Goal: Task Accomplishment & Management: Manage account settings

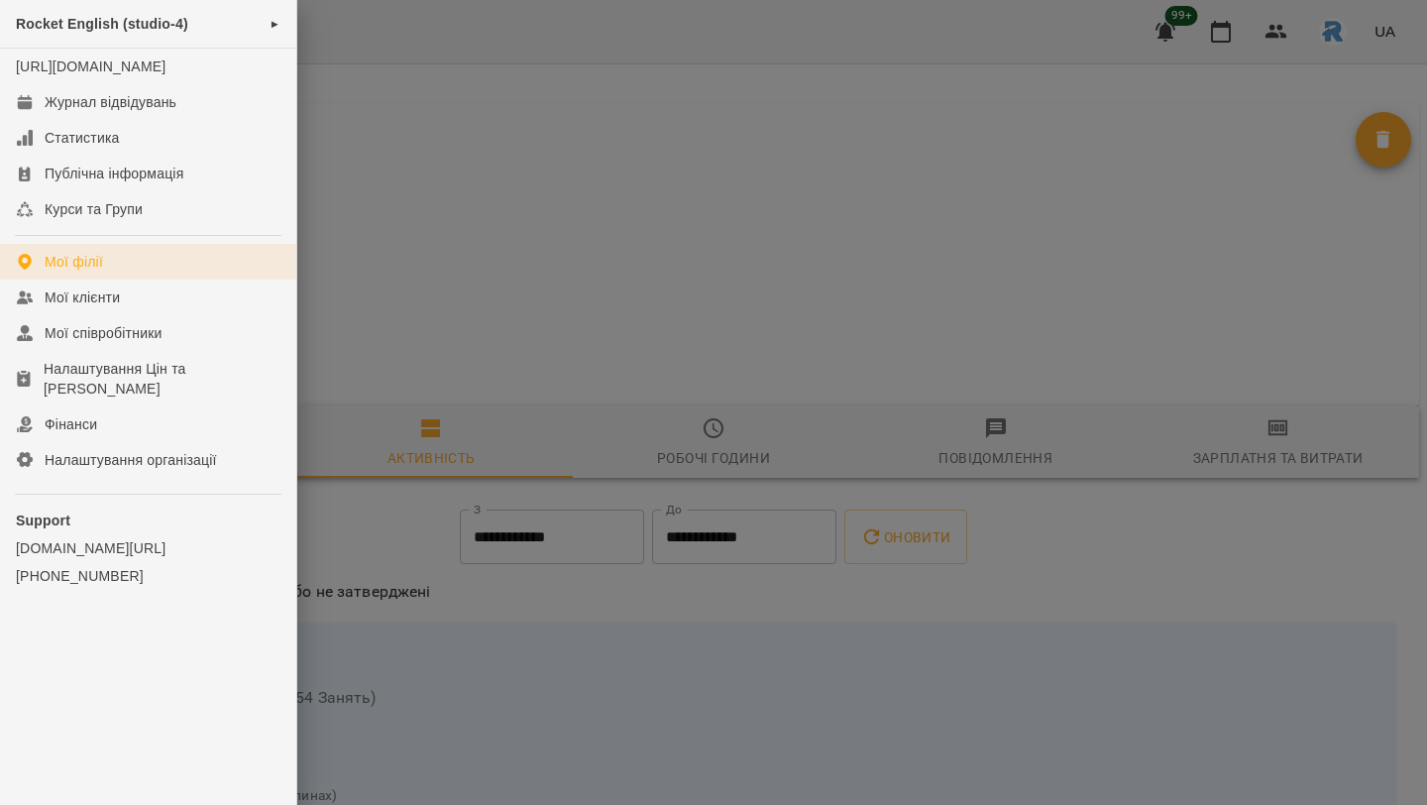
click at [80, 272] on div "Мої філії" at bounding box center [74, 262] width 58 height 20
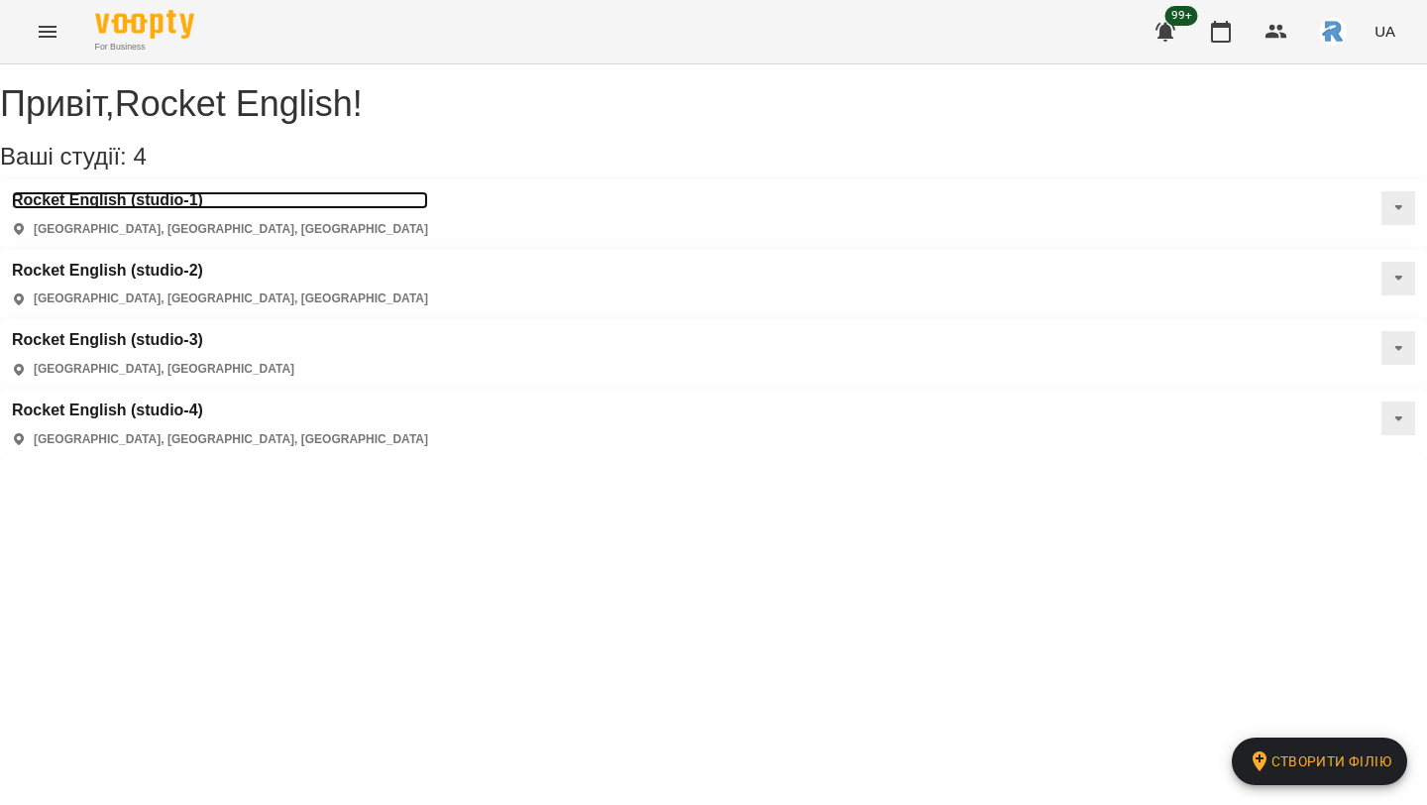
click at [133, 209] on h3 "Rocket English (studio-1)" at bounding box center [220, 200] width 416 height 18
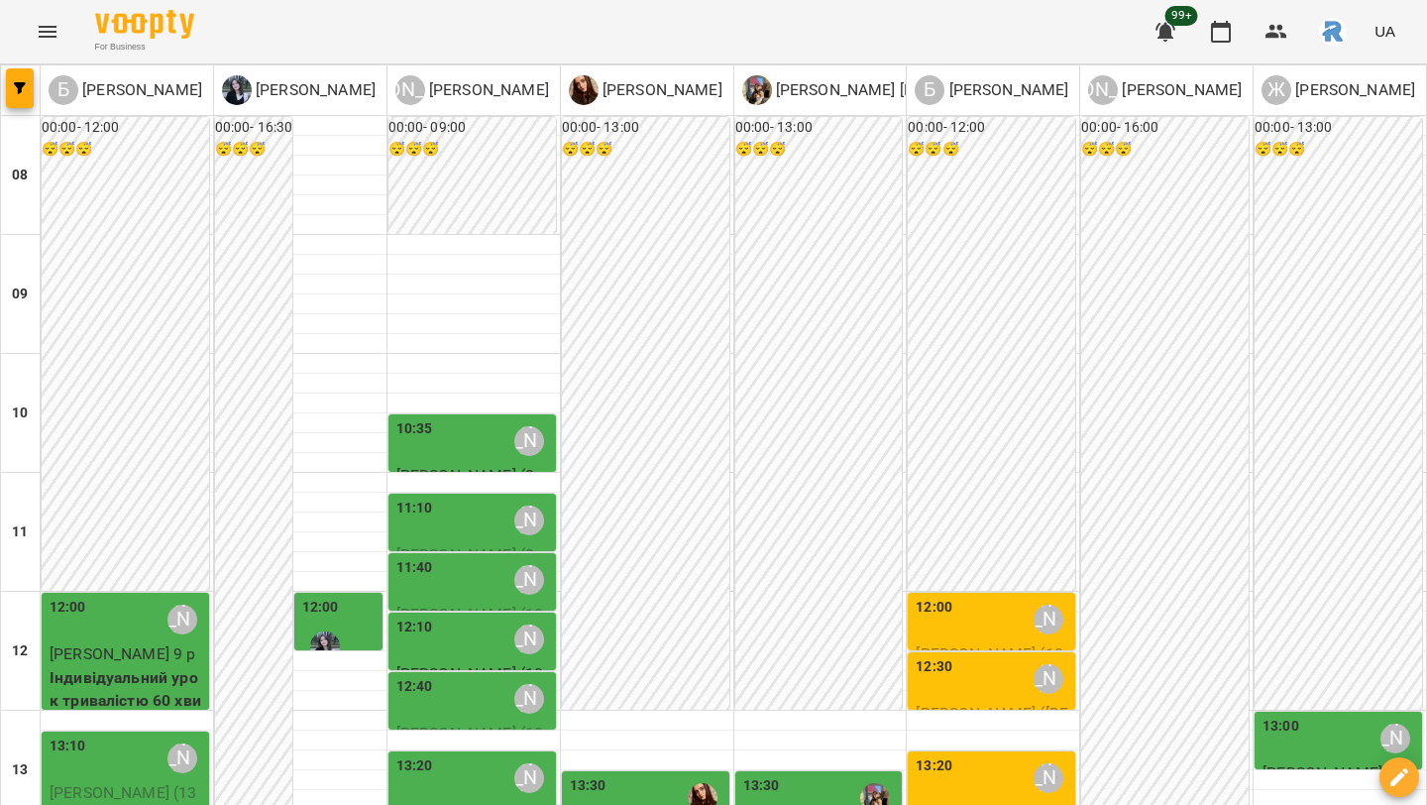
scroll to position [564, 0]
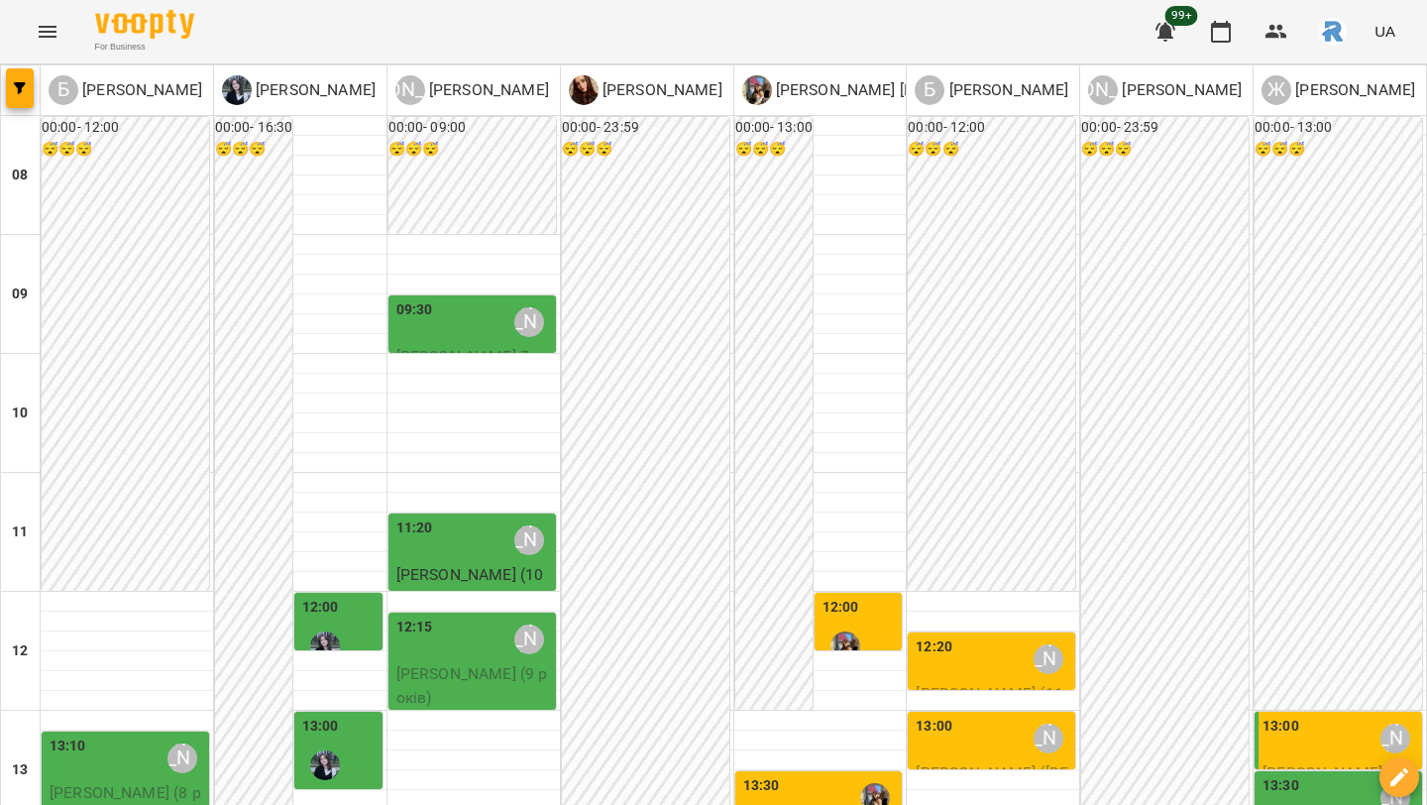
type input "**********"
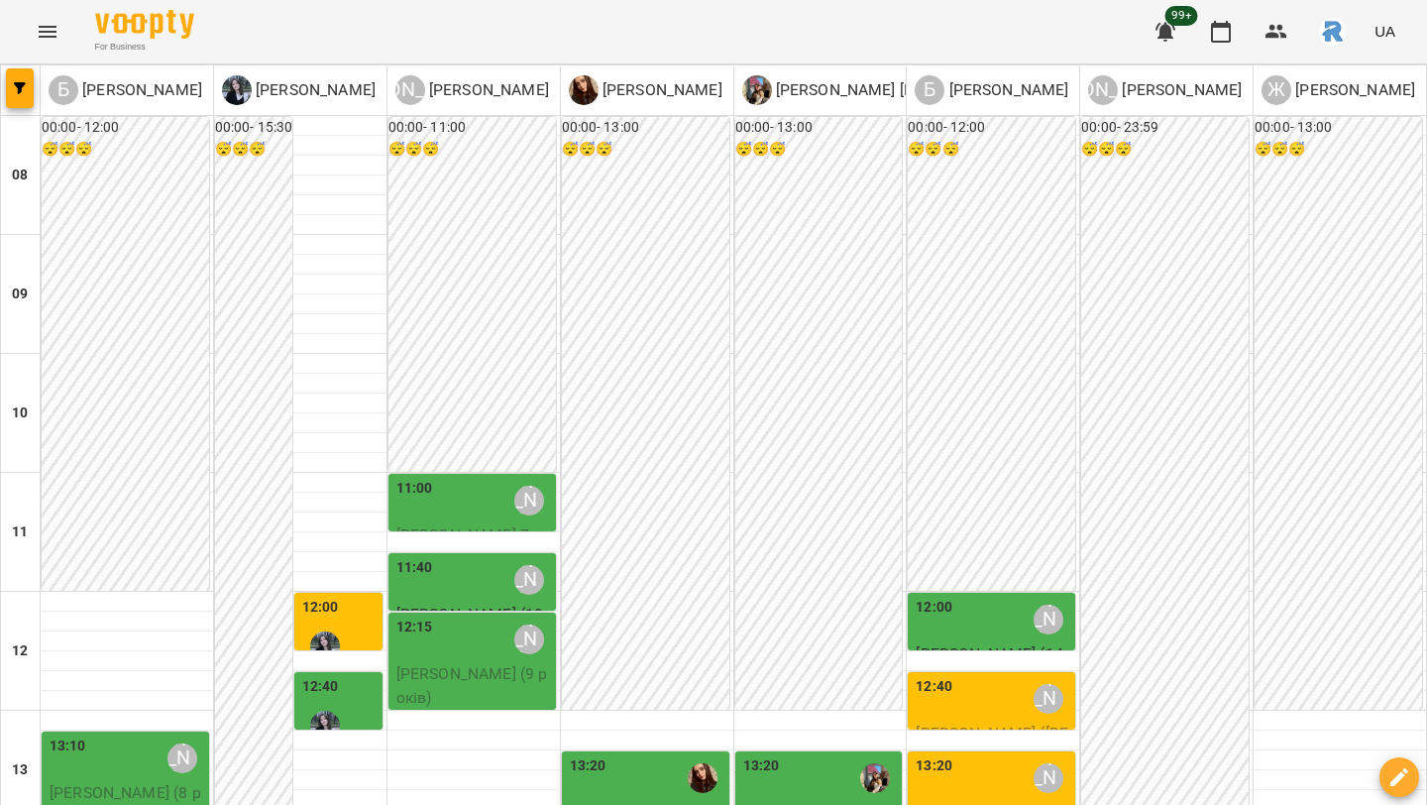
scroll to position [513, 0]
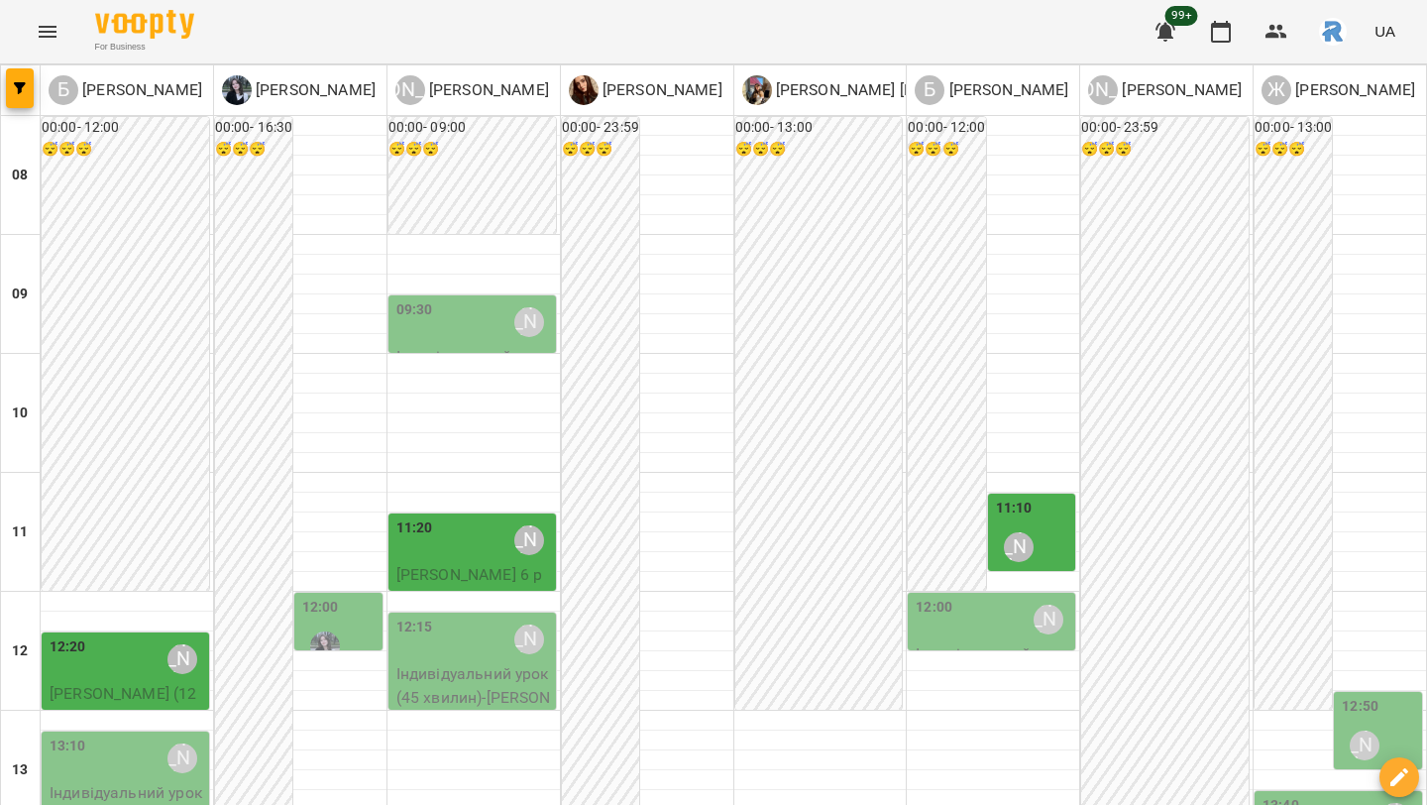
scroll to position [491, 0]
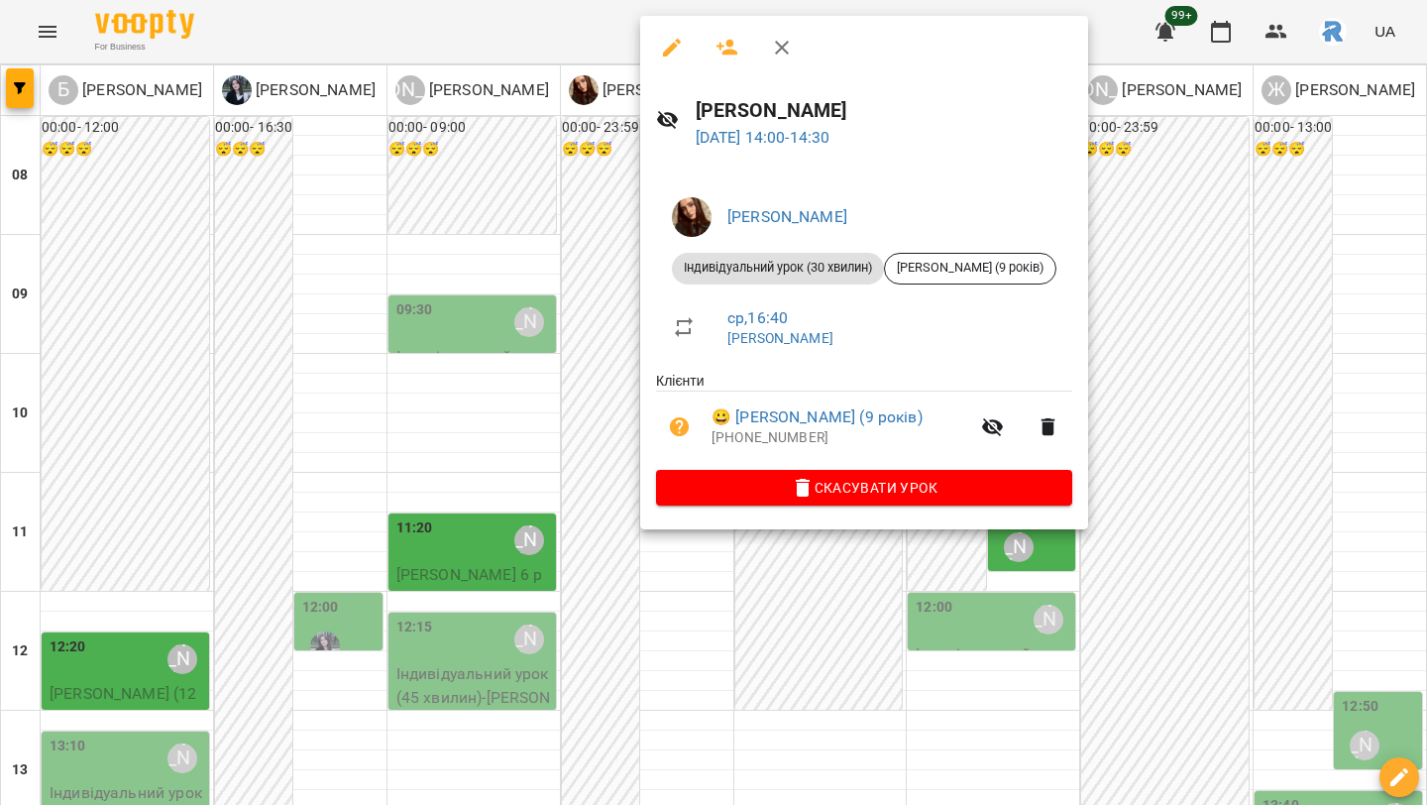
click at [1221, 391] on div at bounding box center [713, 402] width 1427 height 805
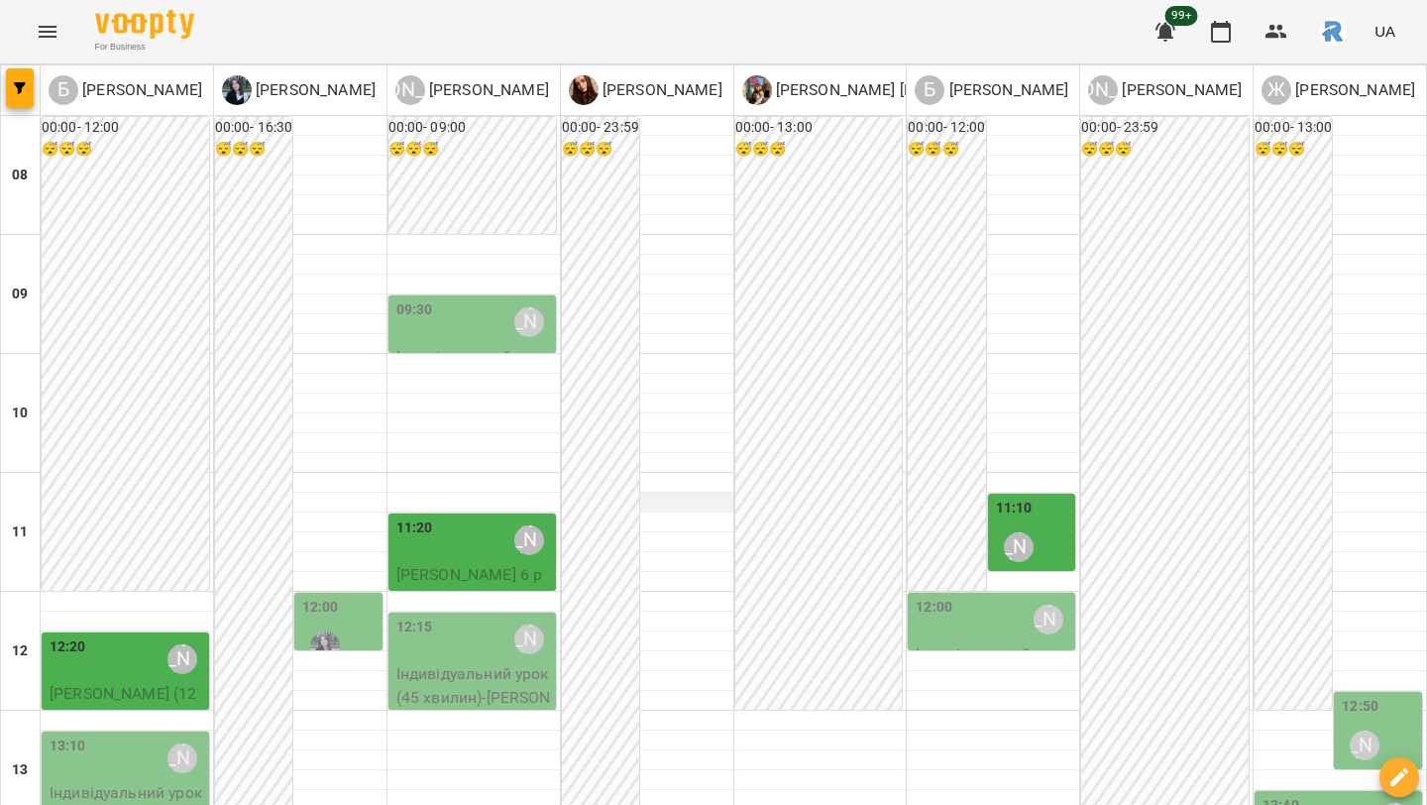
scroll to position [0, 0]
click at [54, 17] on button "Menu" at bounding box center [48, 32] width 48 height 48
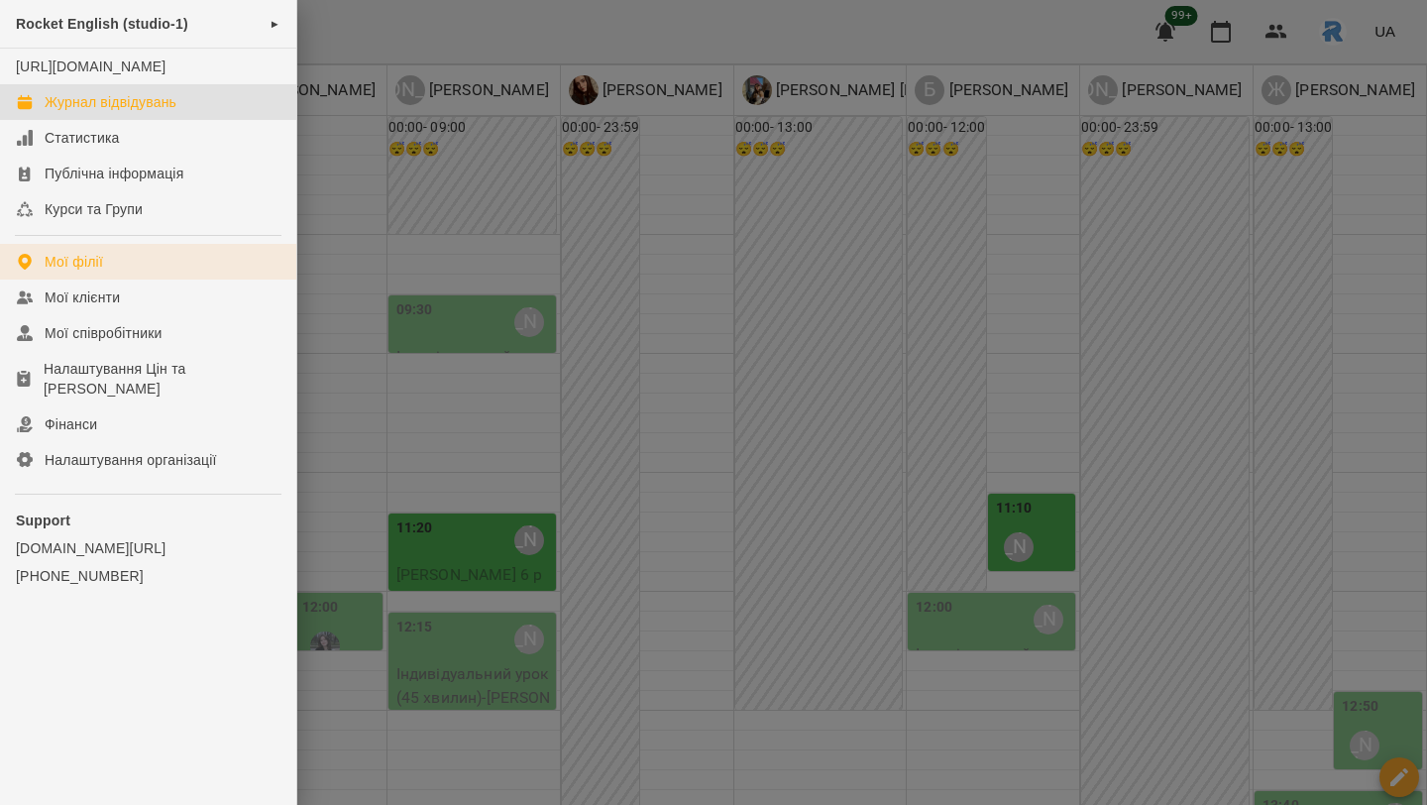
click at [115, 273] on link "Мої філії" at bounding box center [148, 262] width 296 height 36
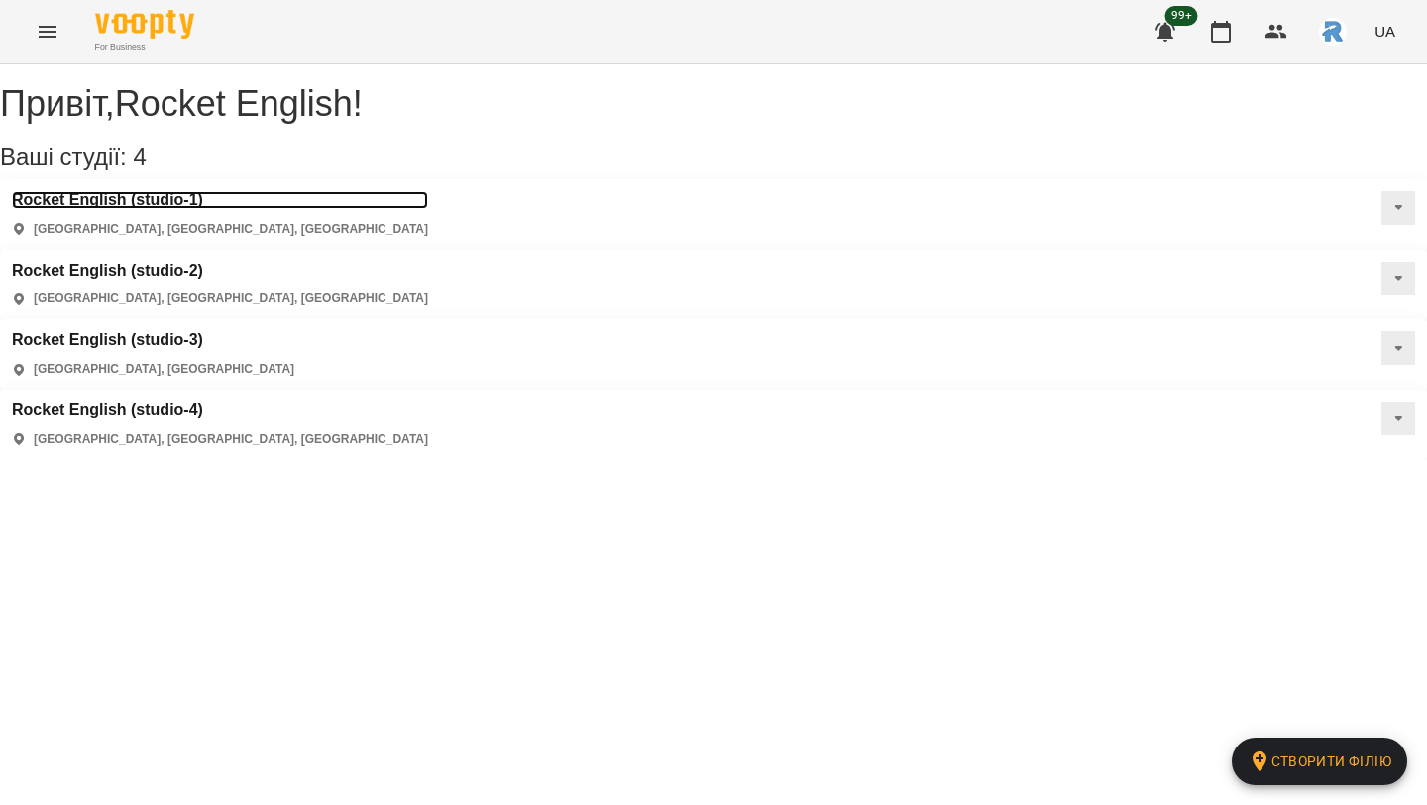
click at [173, 209] on h3 "Rocket English (studio-1)" at bounding box center [220, 200] width 416 height 18
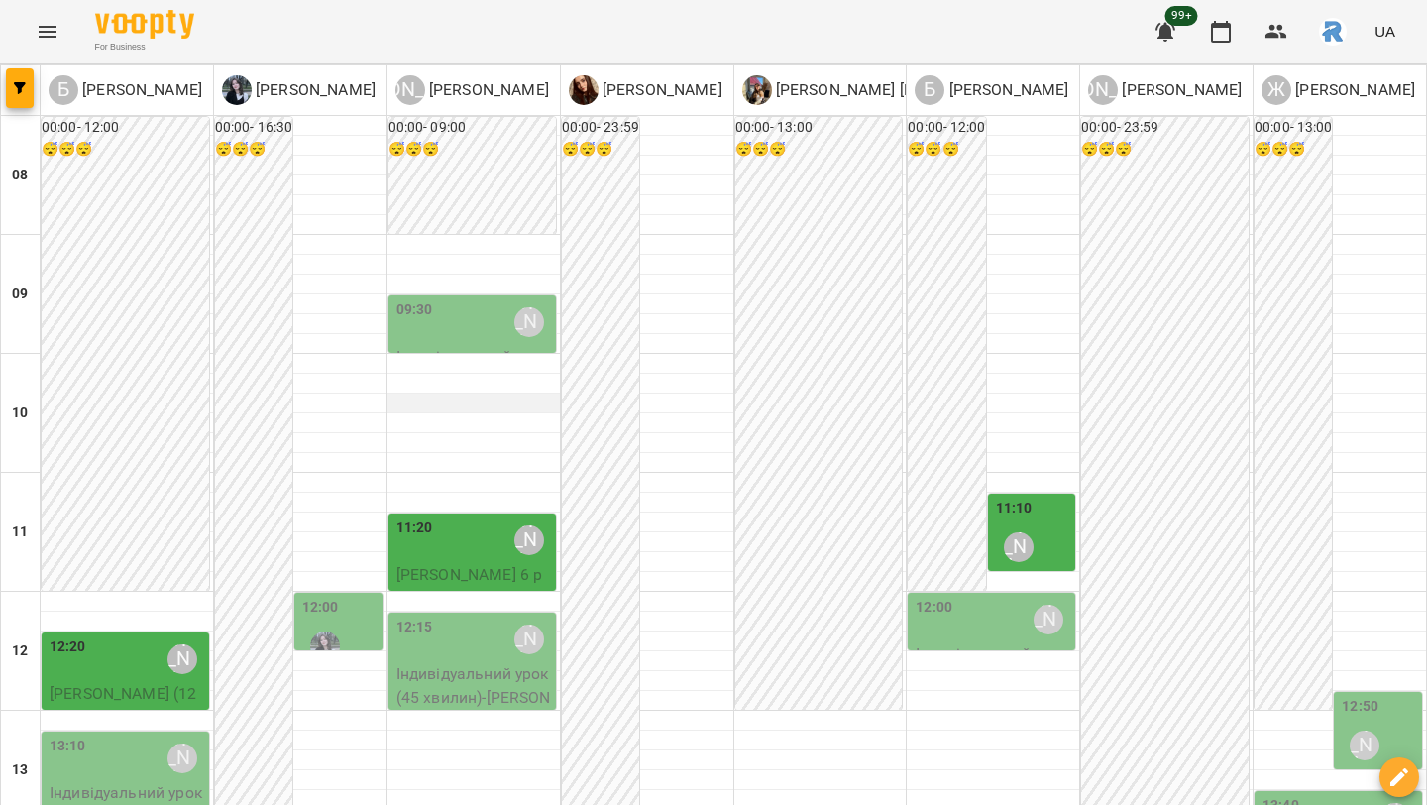
scroll to position [800, 0]
click at [59, 33] on button "Menu" at bounding box center [48, 32] width 48 height 48
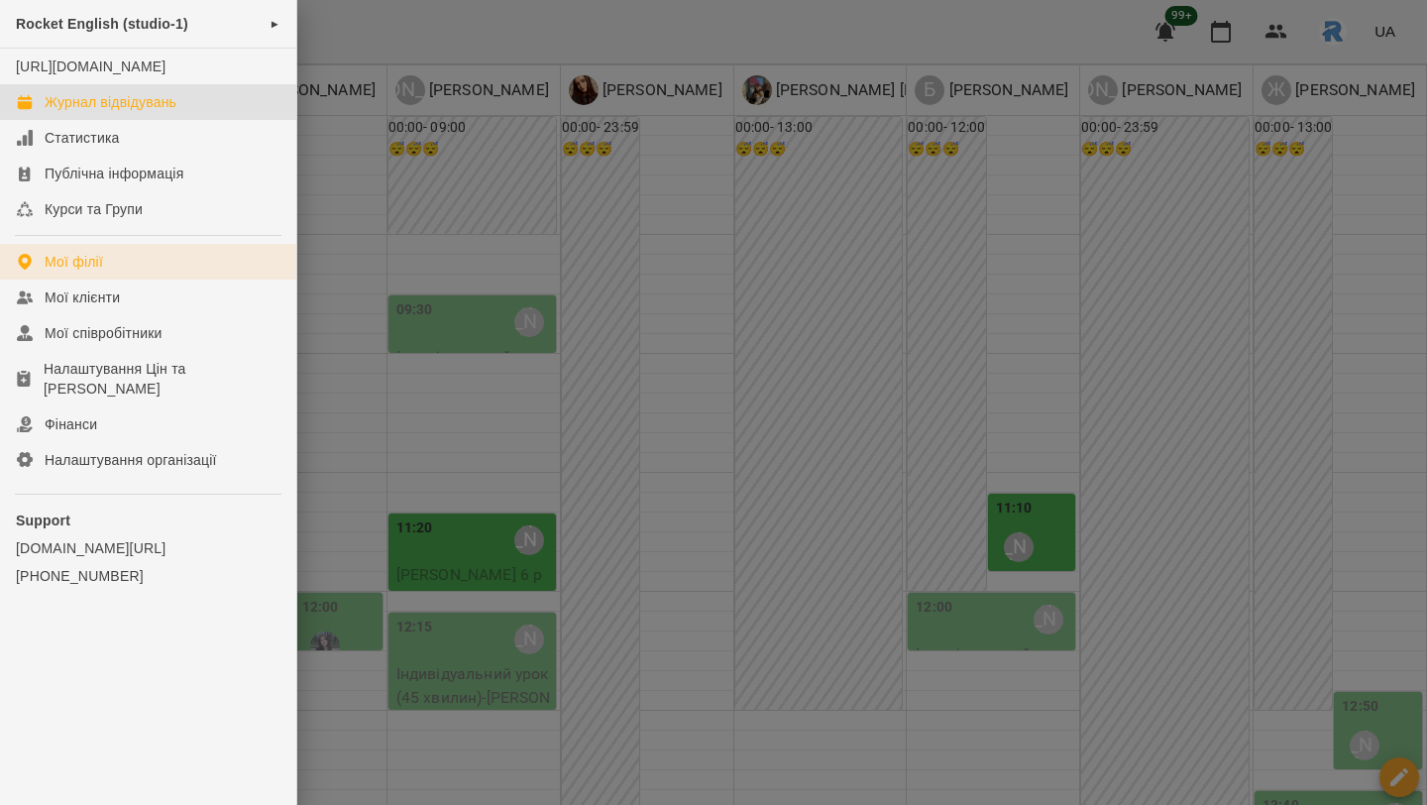
click at [86, 272] on div "Мої філії" at bounding box center [74, 262] width 58 height 20
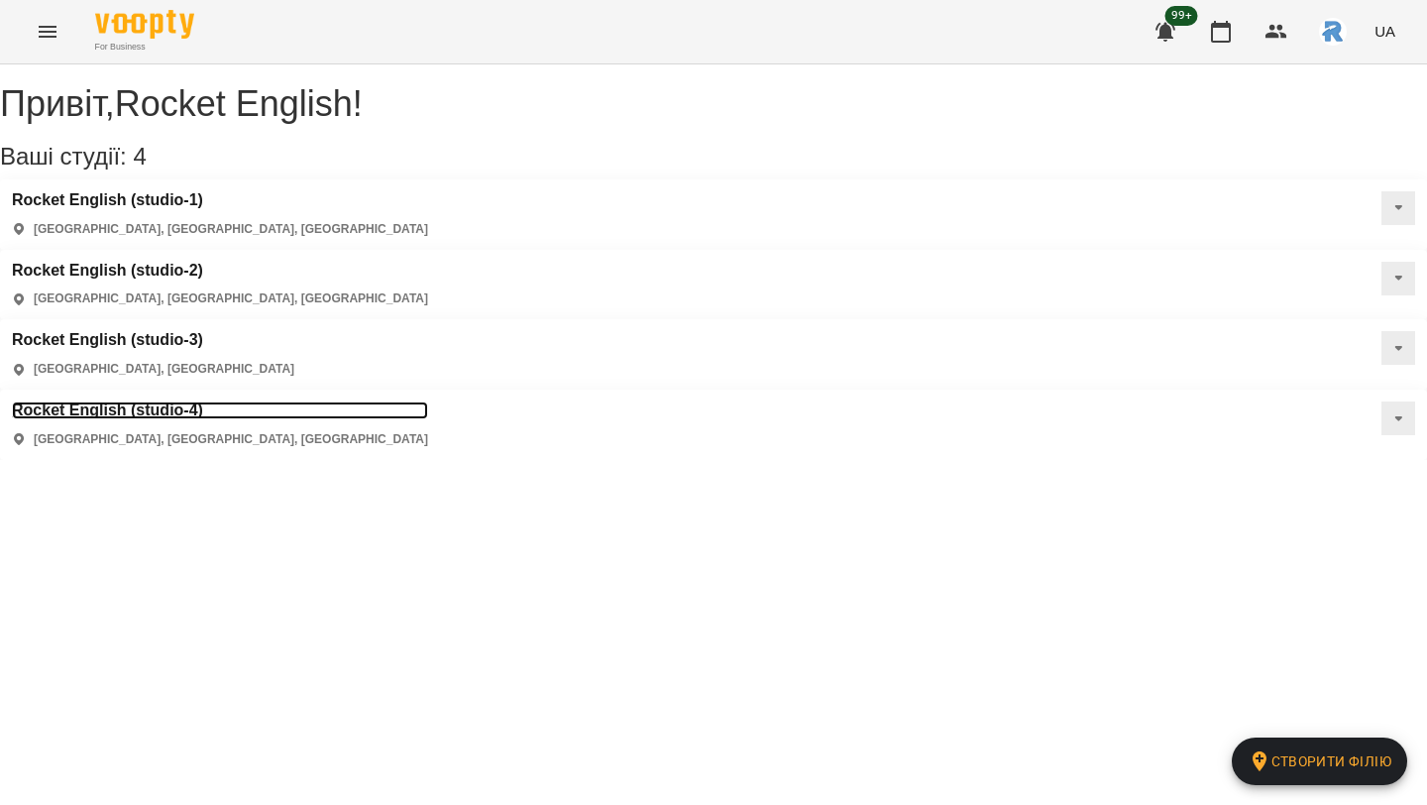
click at [175, 401] on h3 "Rocket English (studio-4)" at bounding box center [220, 410] width 416 height 18
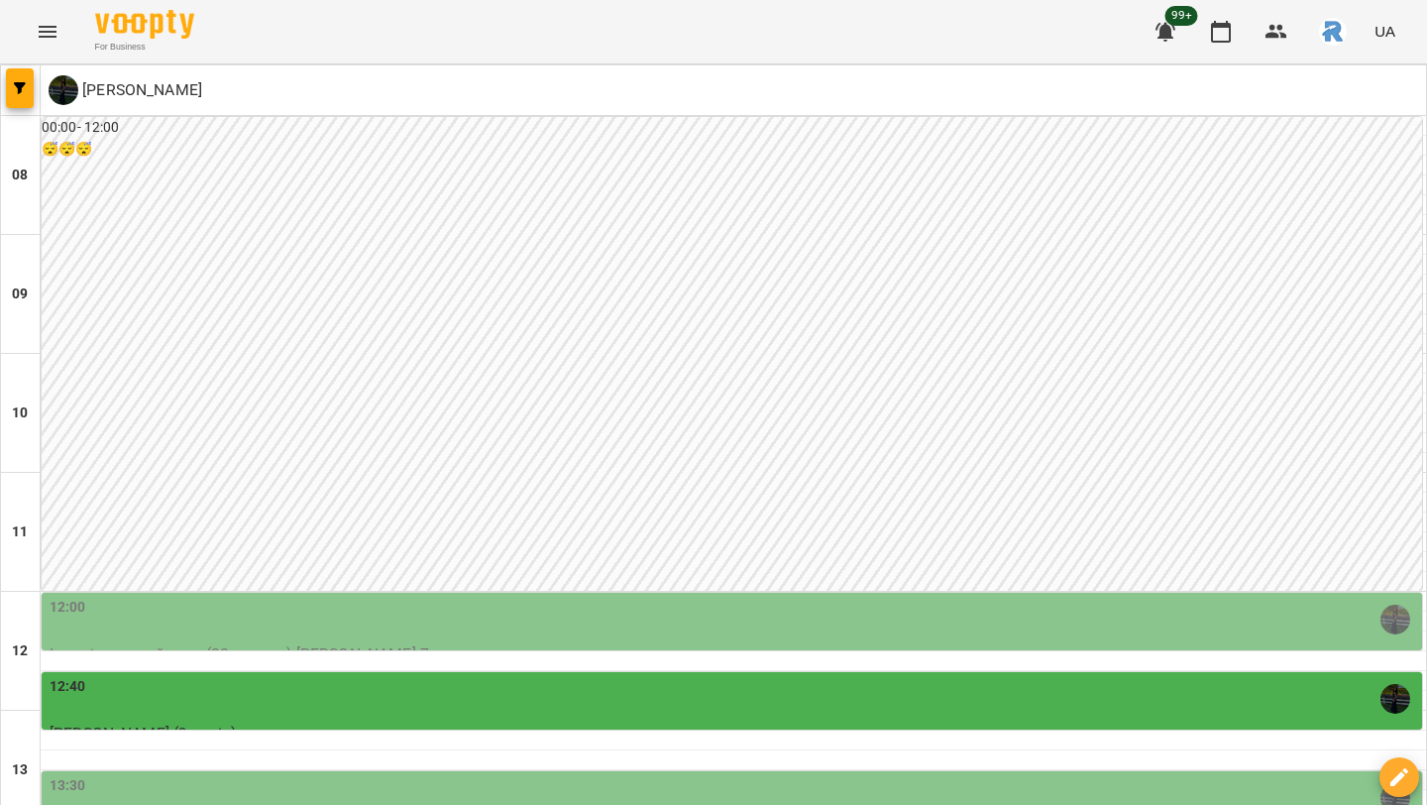
scroll to position [114, 0]
click at [25, 94] on button "button" at bounding box center [20, 88] width 28 height 40
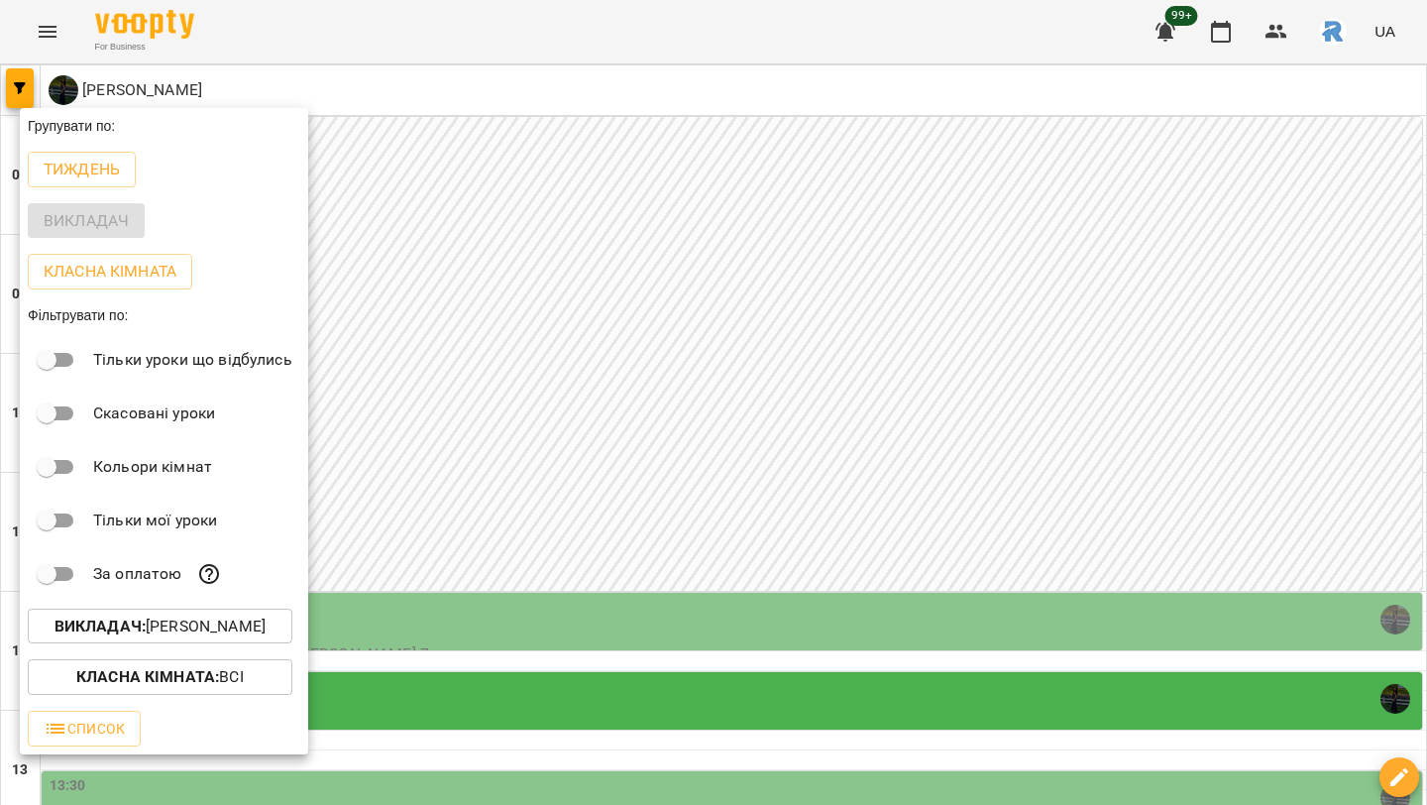
click at [163, 644] on button "Викладач : Шумило Юстина Остапівна" at bounding box center [160, 627] width 265 height 36
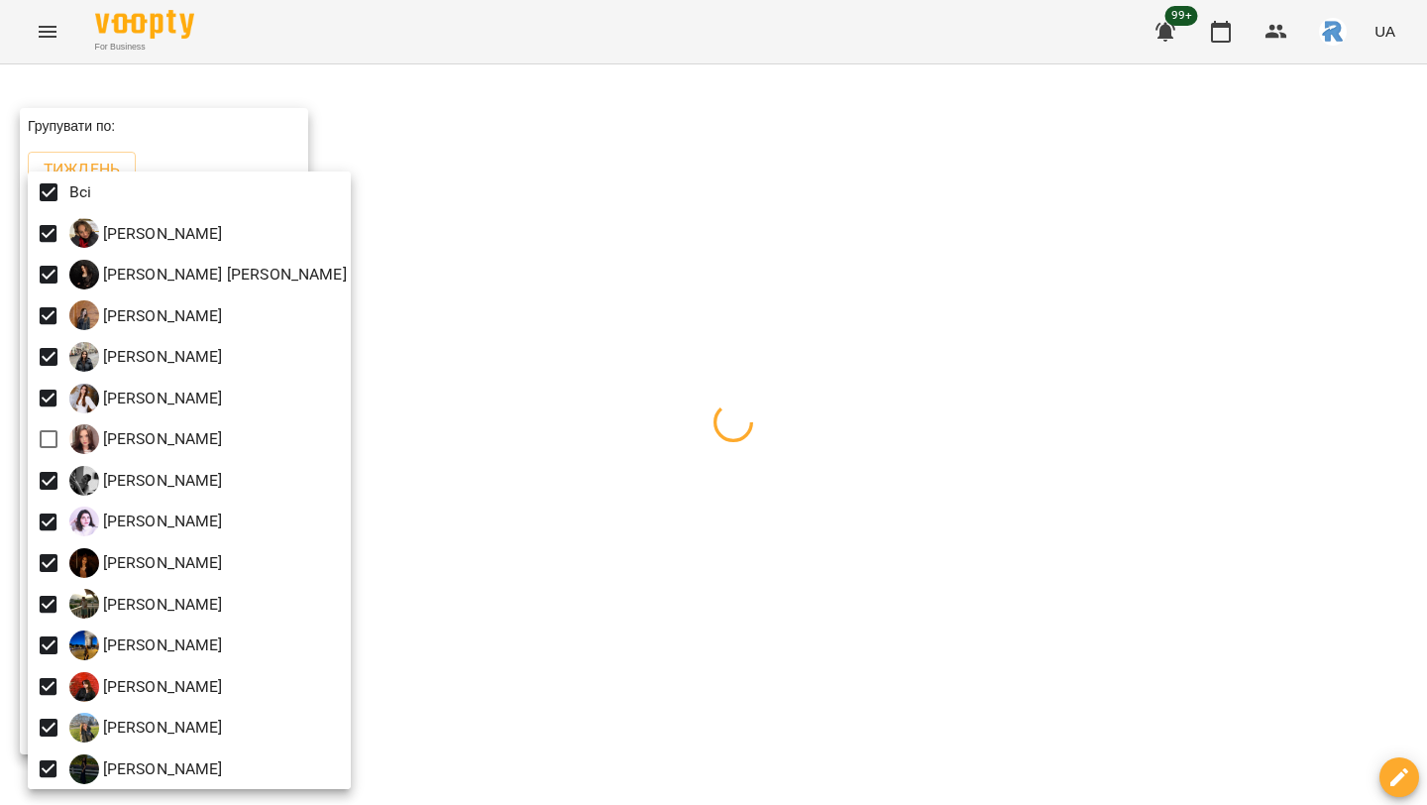
click at [753, 393] on div at bounding box center [713, 402] width 1427 height 805
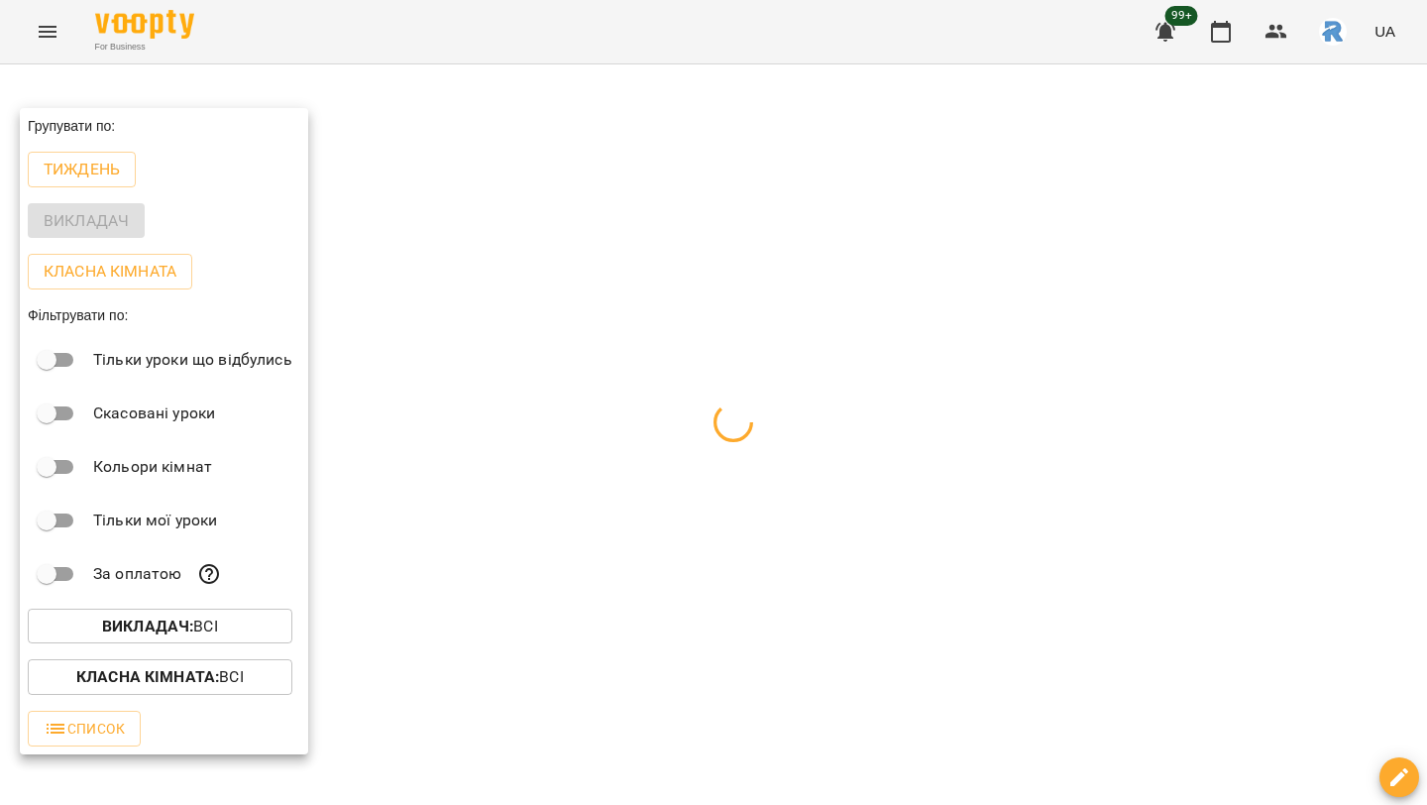
click at [753, 393] on div at bounding box center [713, 402] width 1427 height 805
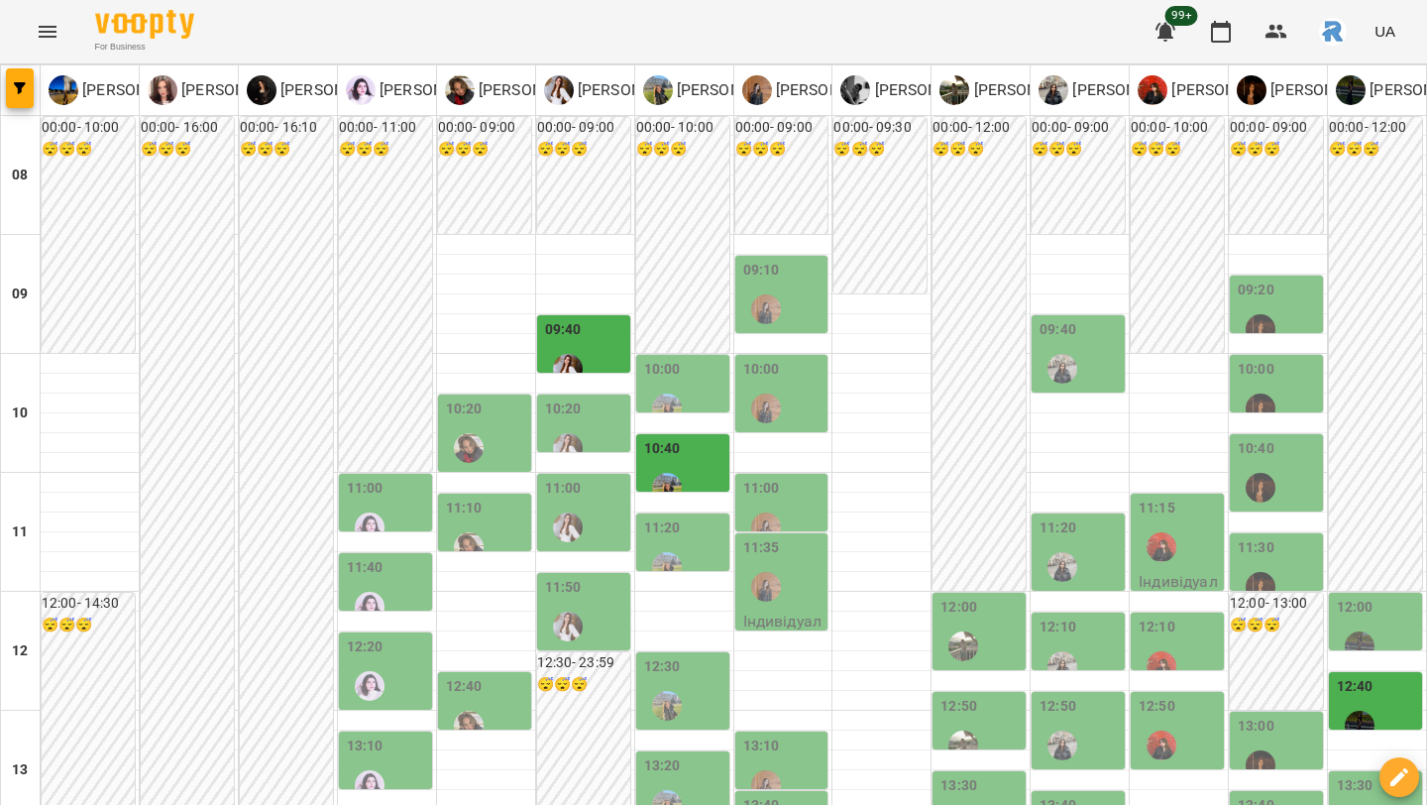
scroll to position [381, 0]
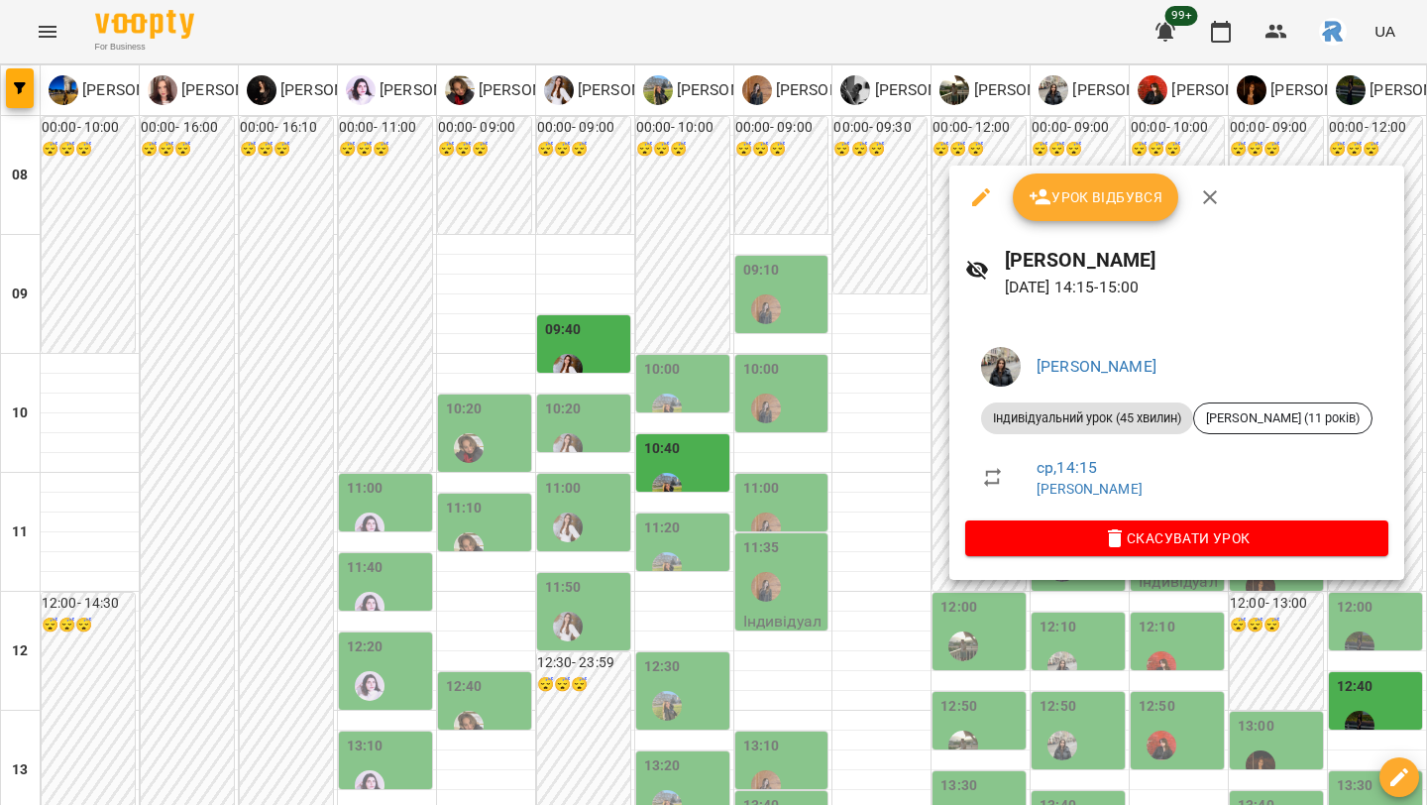
click at [819, 396] on div at bounding box center [713, 402] width 1427 height 805
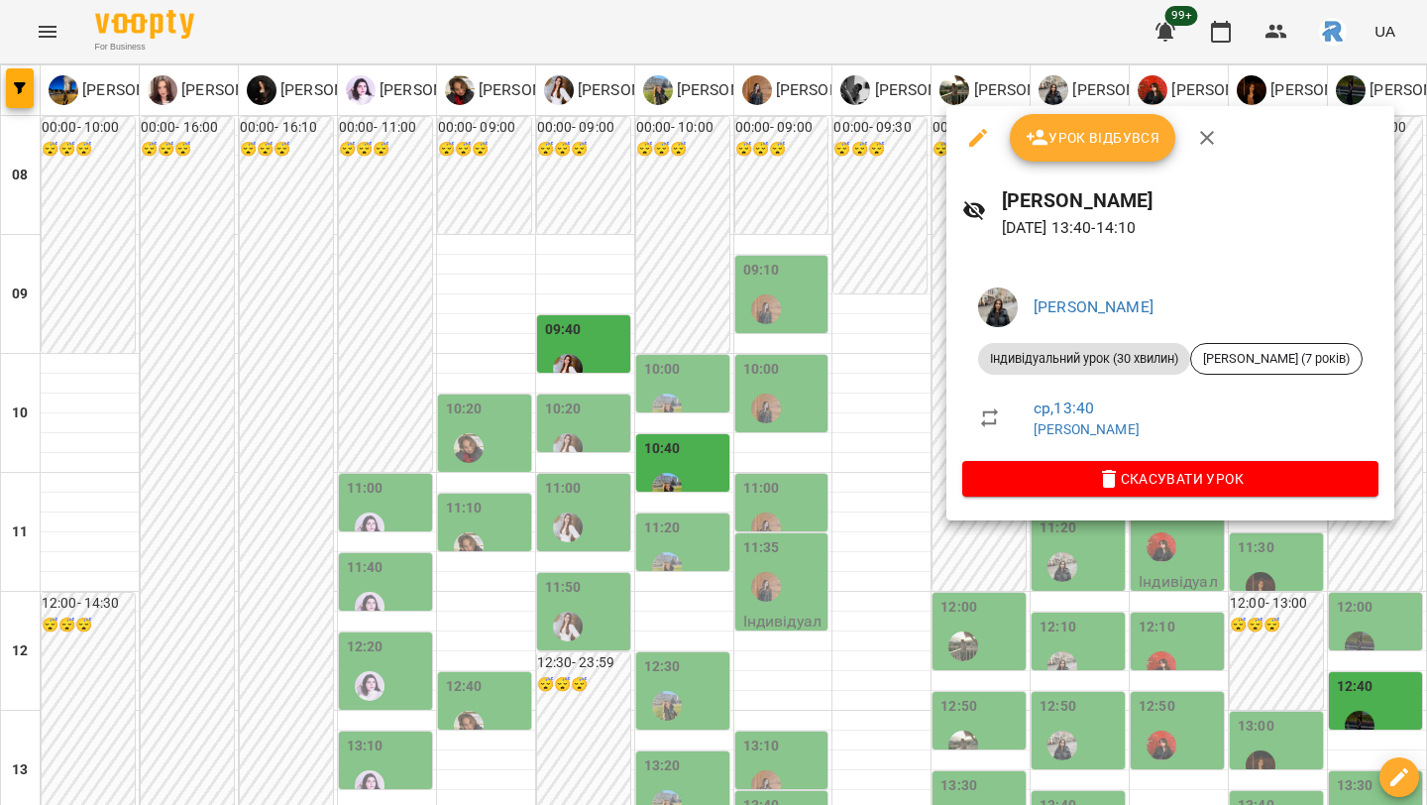
click at [826, 404] on div at bounding box center [713, 402] width 1427 height 805
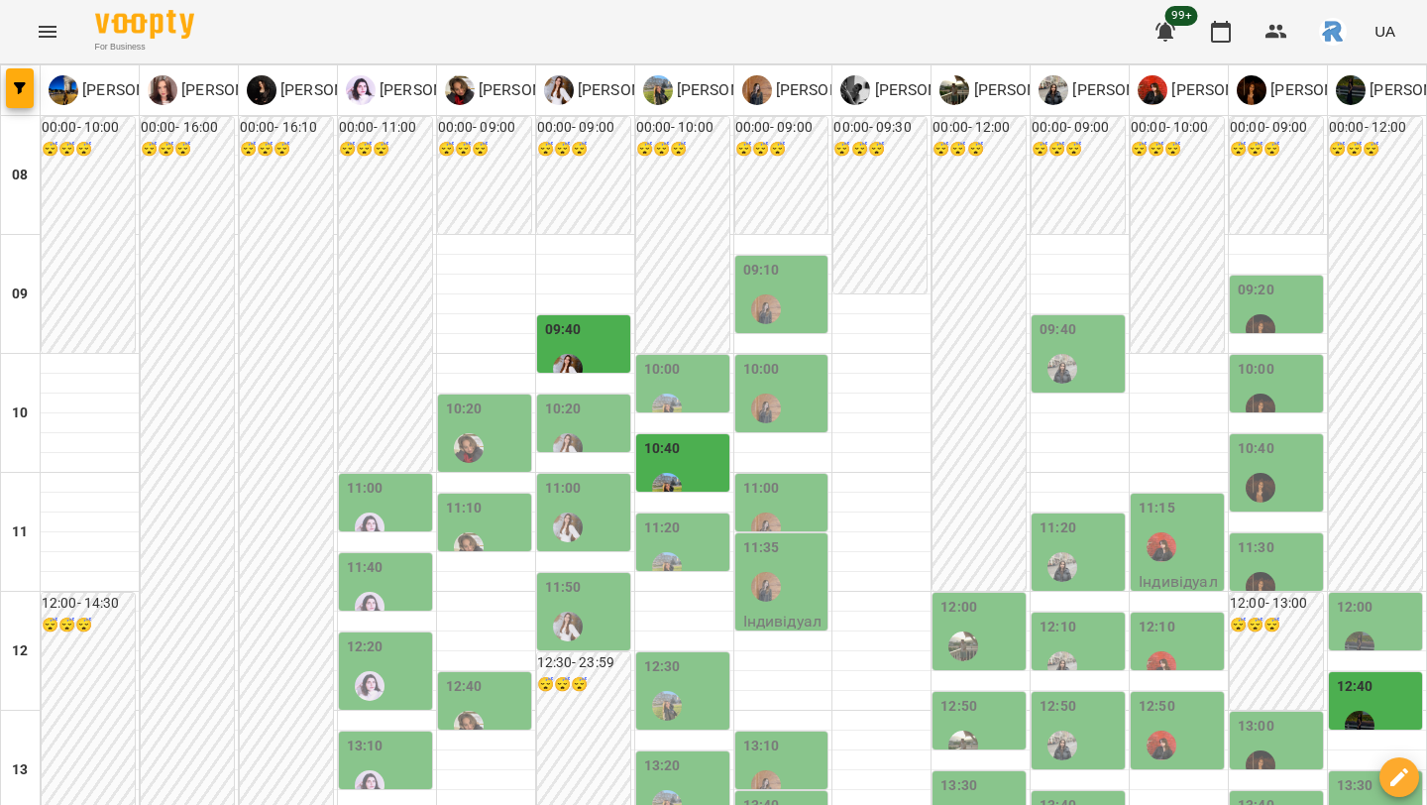
click at [1072, 723] on div at bounding box center [1063, 746] width 46 height 46
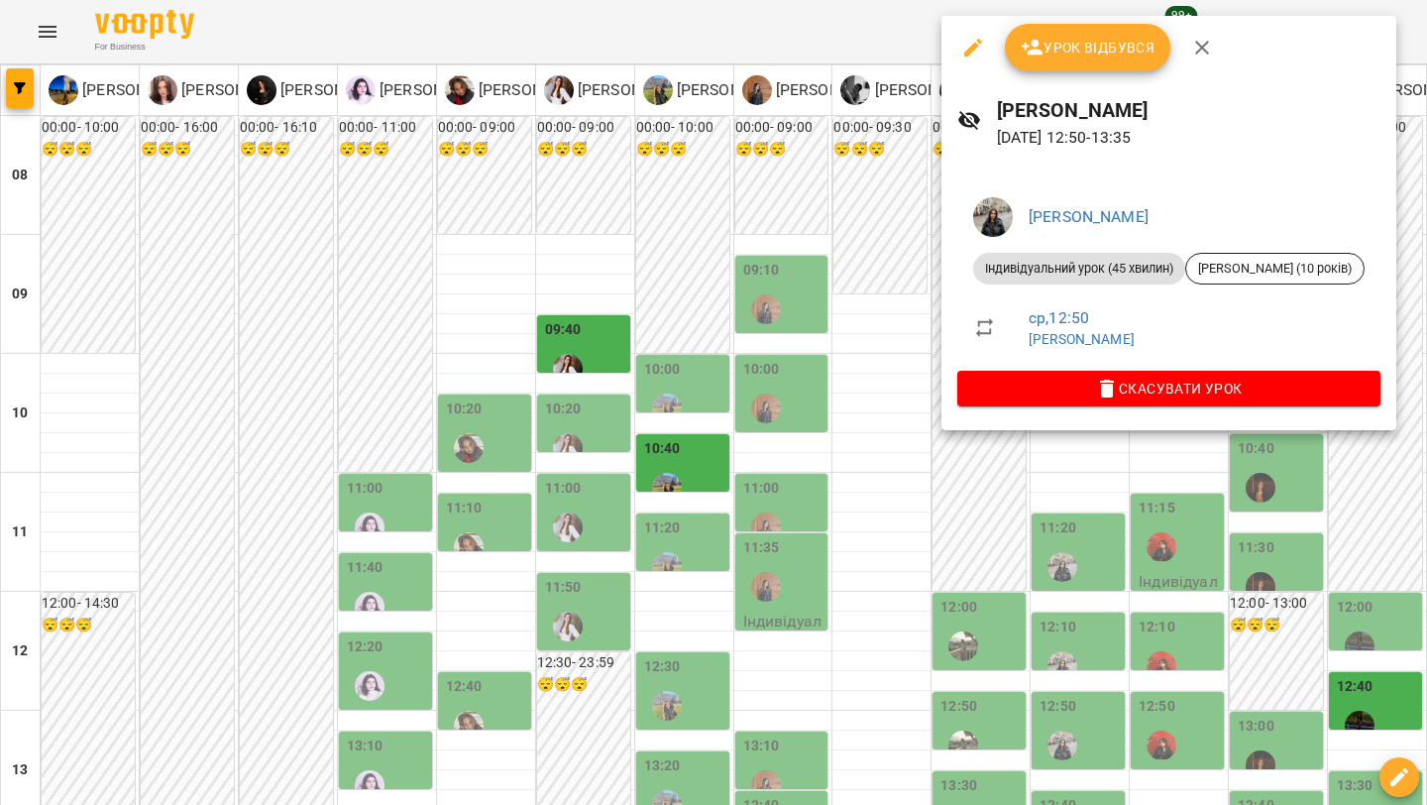
click at [879, 362] on div at bounding box center [713, 402] width 1427 height 805
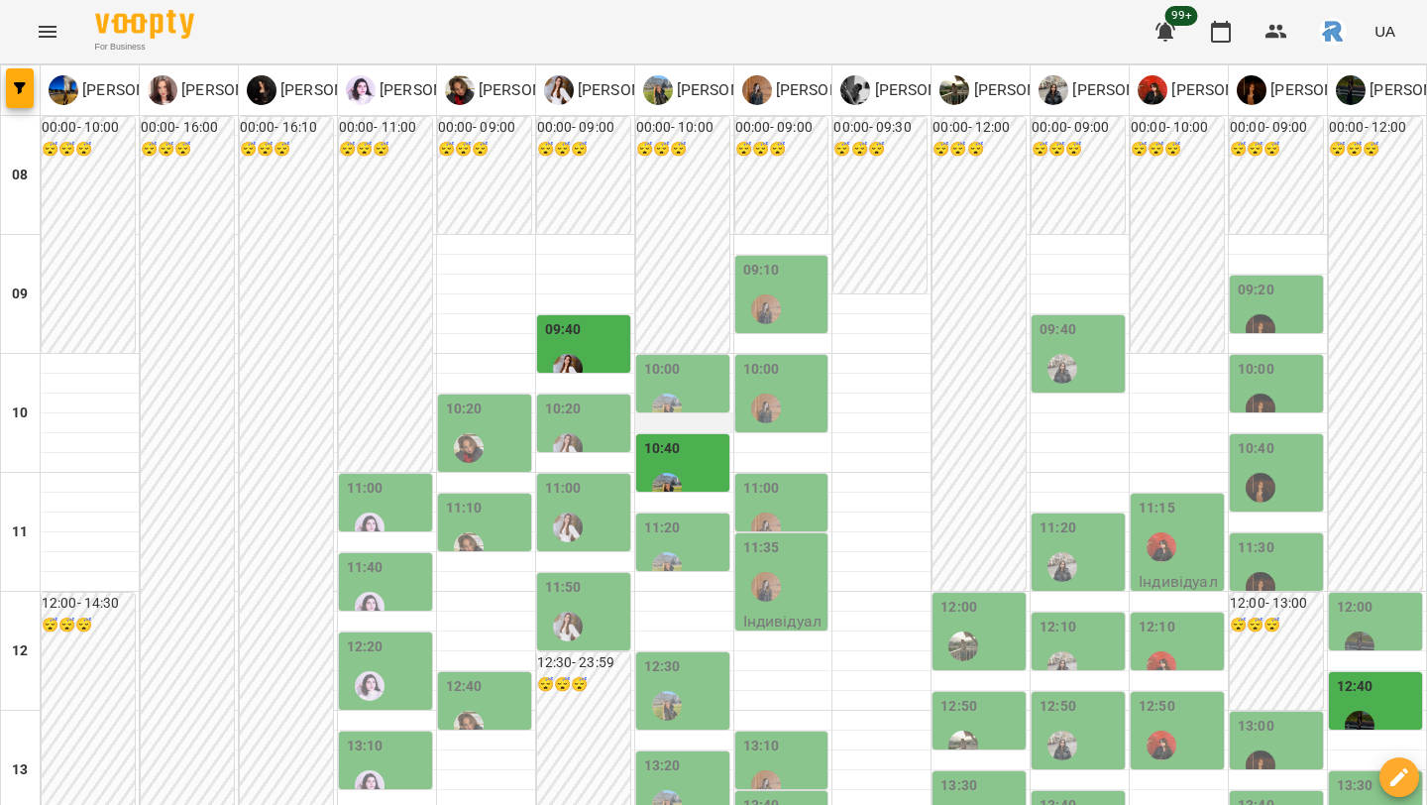
scroll to position [383, 0]
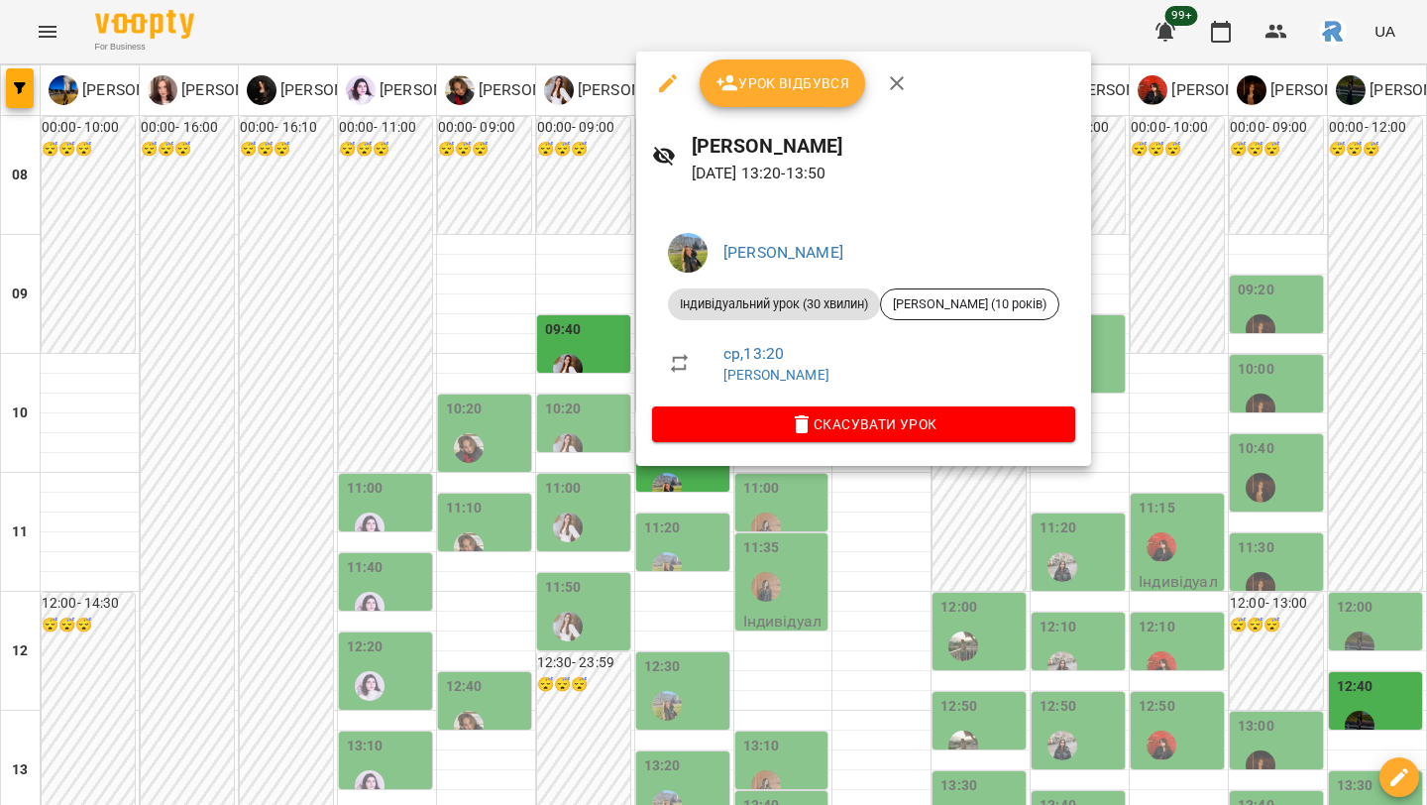
click at [602, 542] on div at bounding box center [713, 402] width 1427 height 805
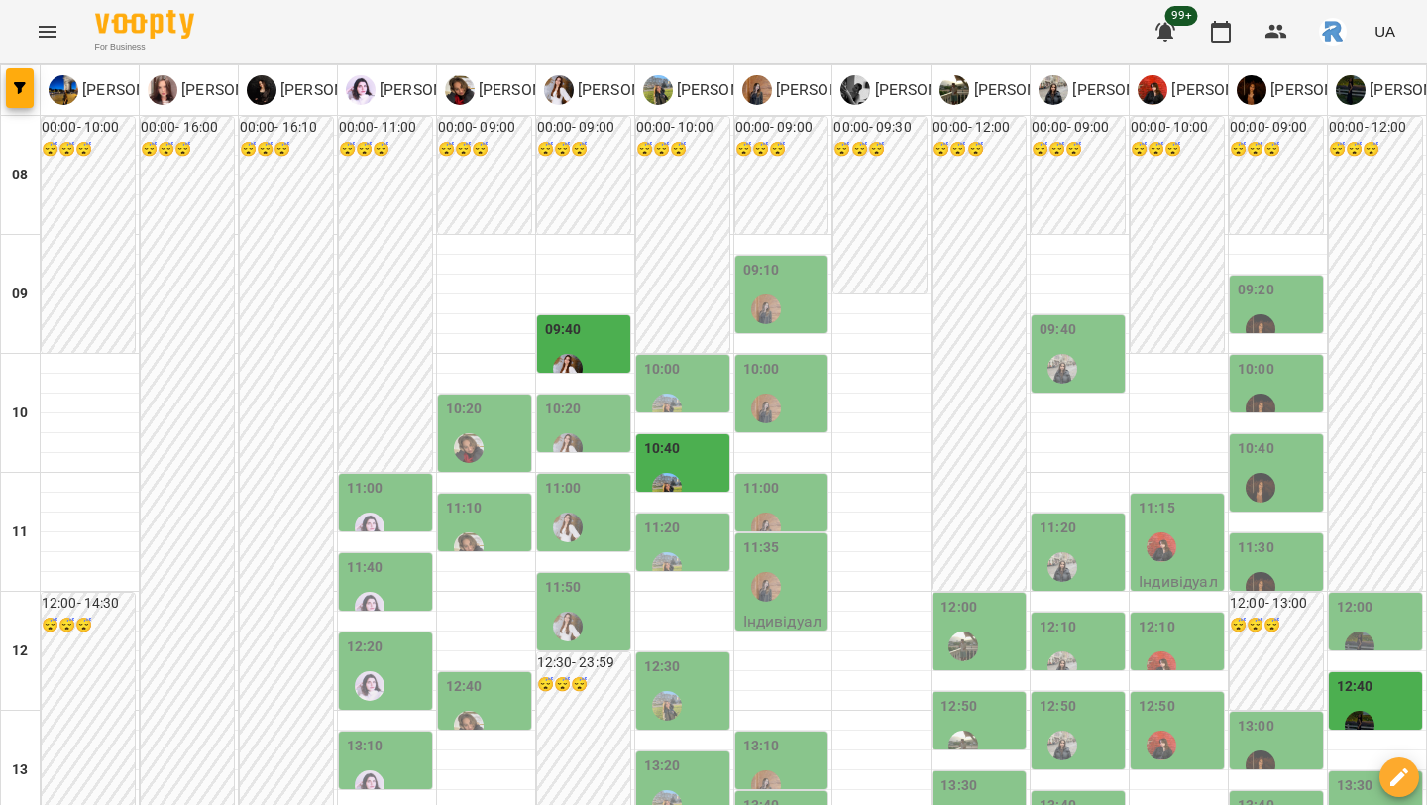
scroll to position [790, 0]
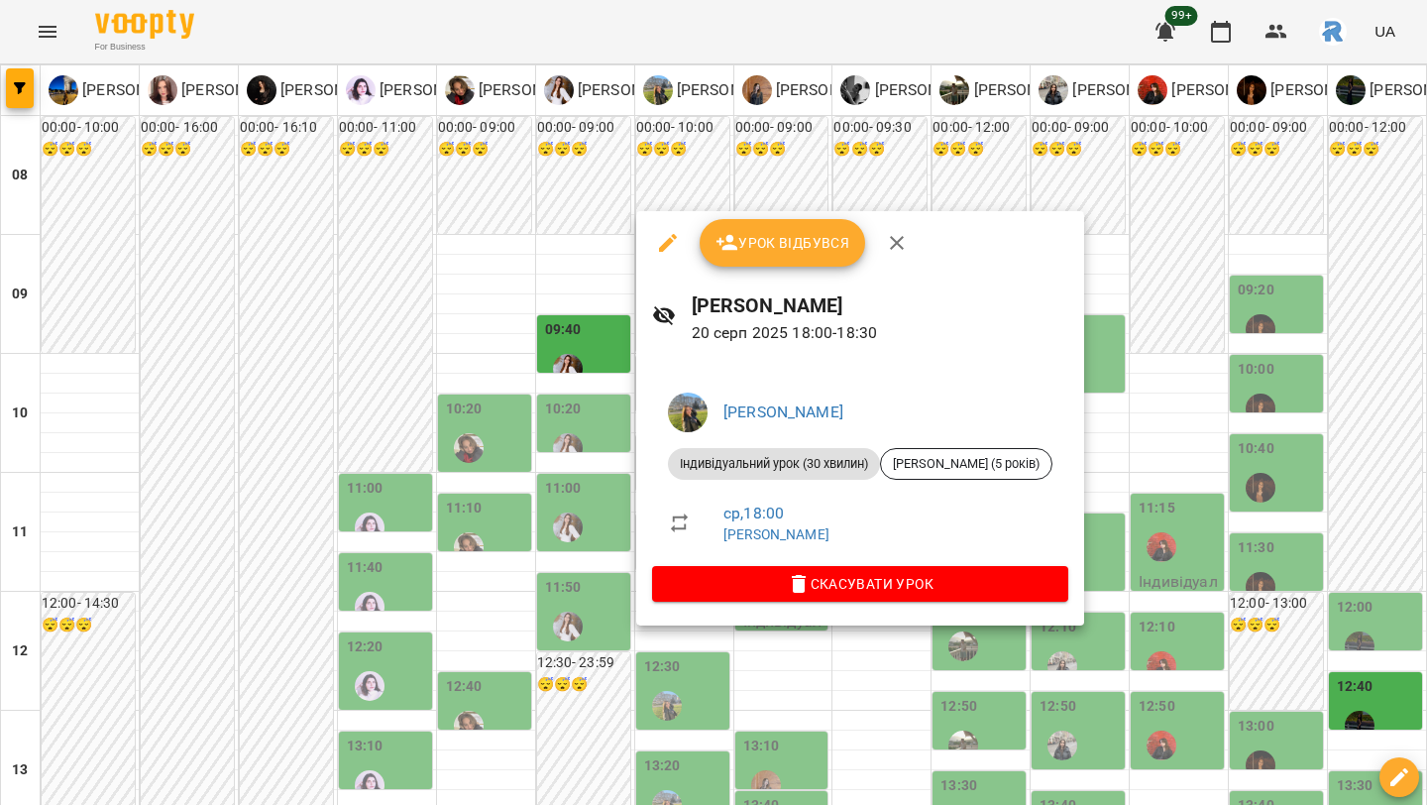
click at [598, 497] on div at bounding box center [713, 402] width 1427 height 805
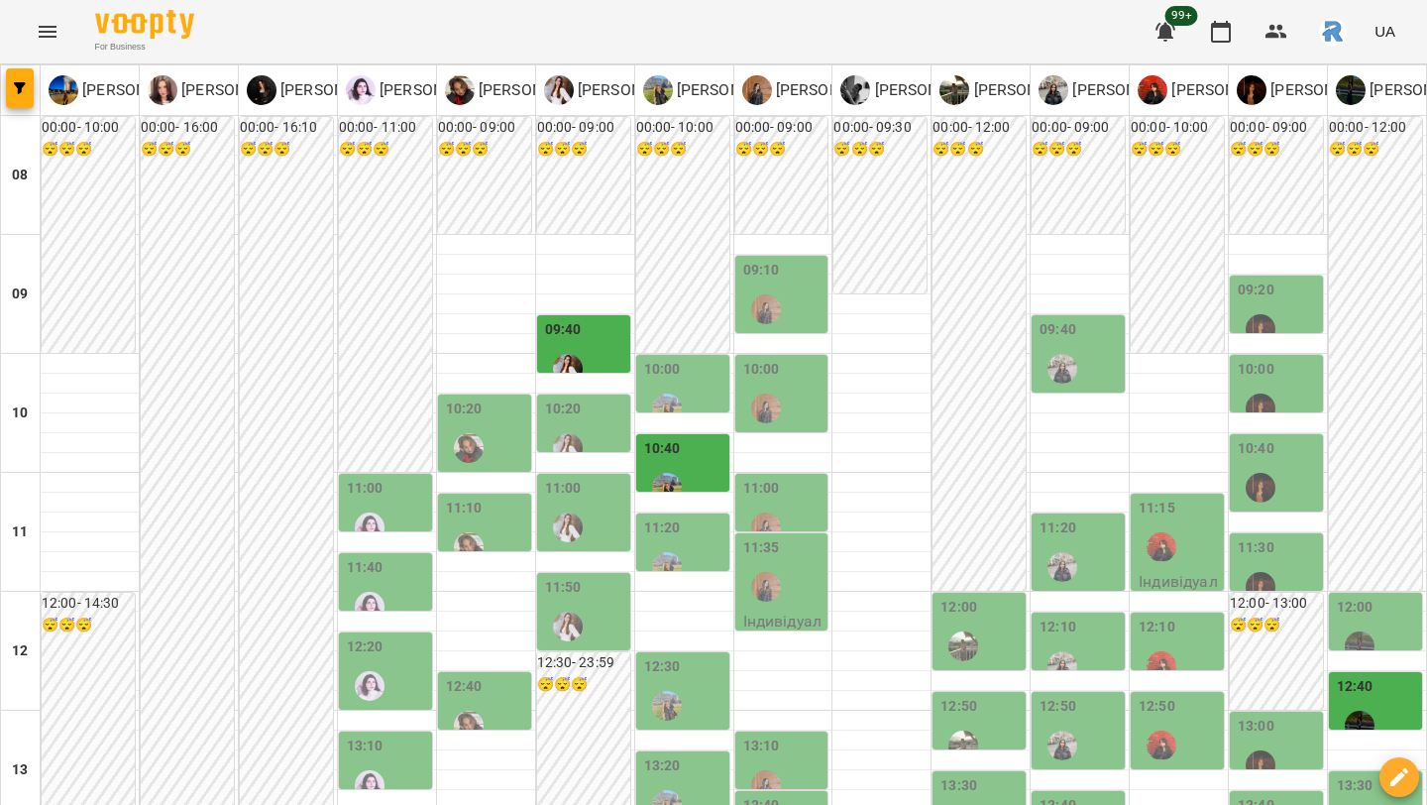
scroll to position [910, 0]
click at [38, 25] on icon "Menu" at bounding box center [48, 32] width 24 height 24
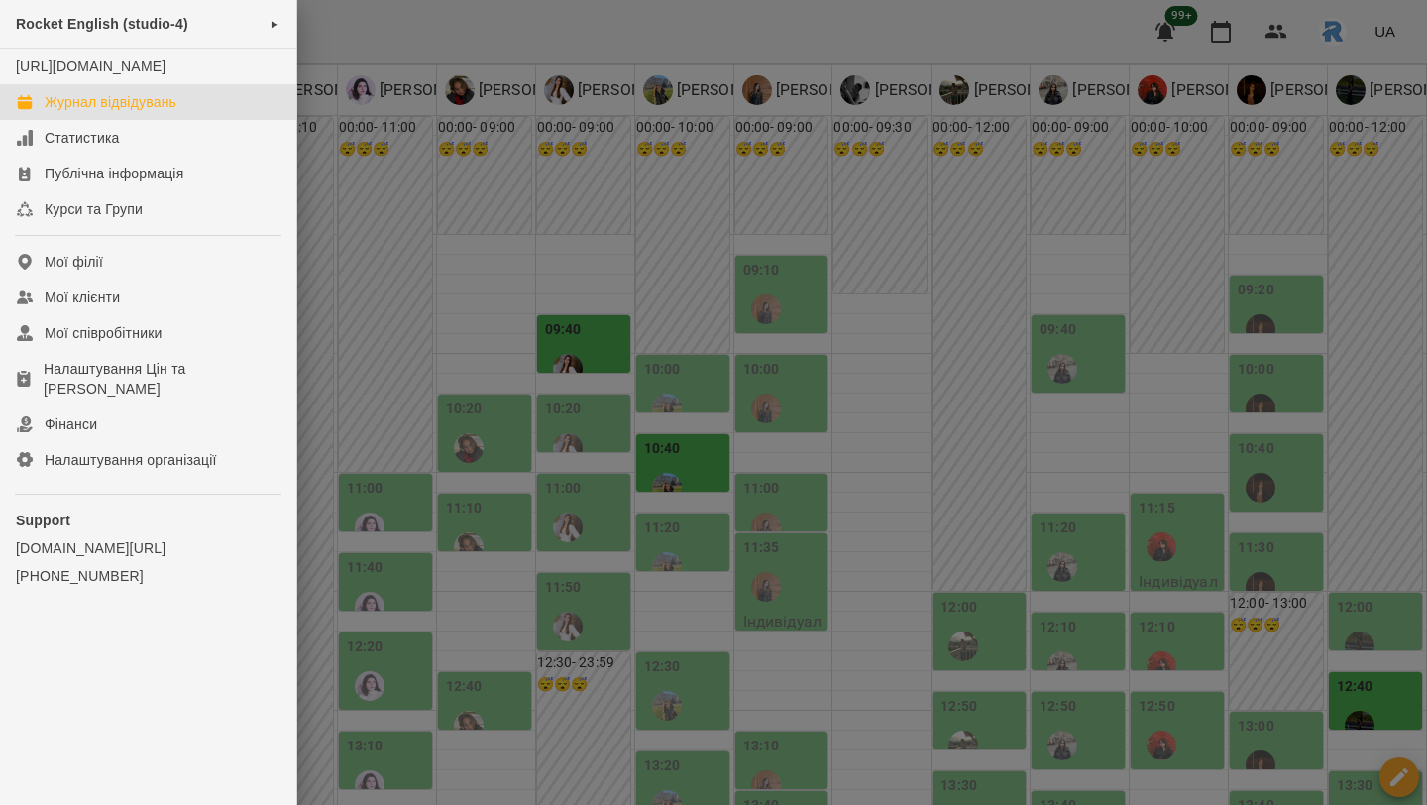
click at [521, 289] on div at bounding box center [713, 402] width 1427 height 805
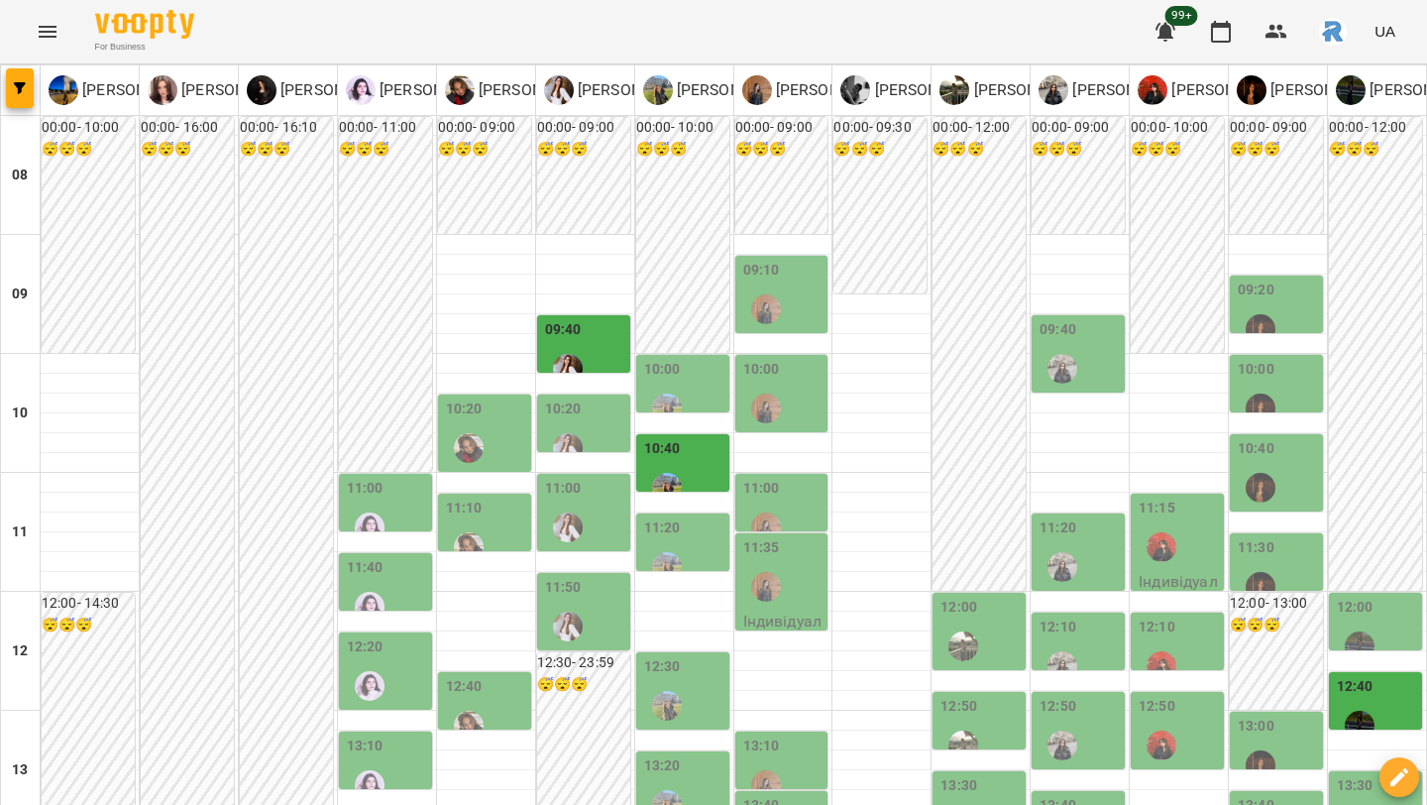
click at [1408, 781] on icon "button" at bounding box center [1400, 777] width 24 height 24
click at [1374, 689] on span "Створити урок" at bounding box center [1358, 693] width 105 height 24
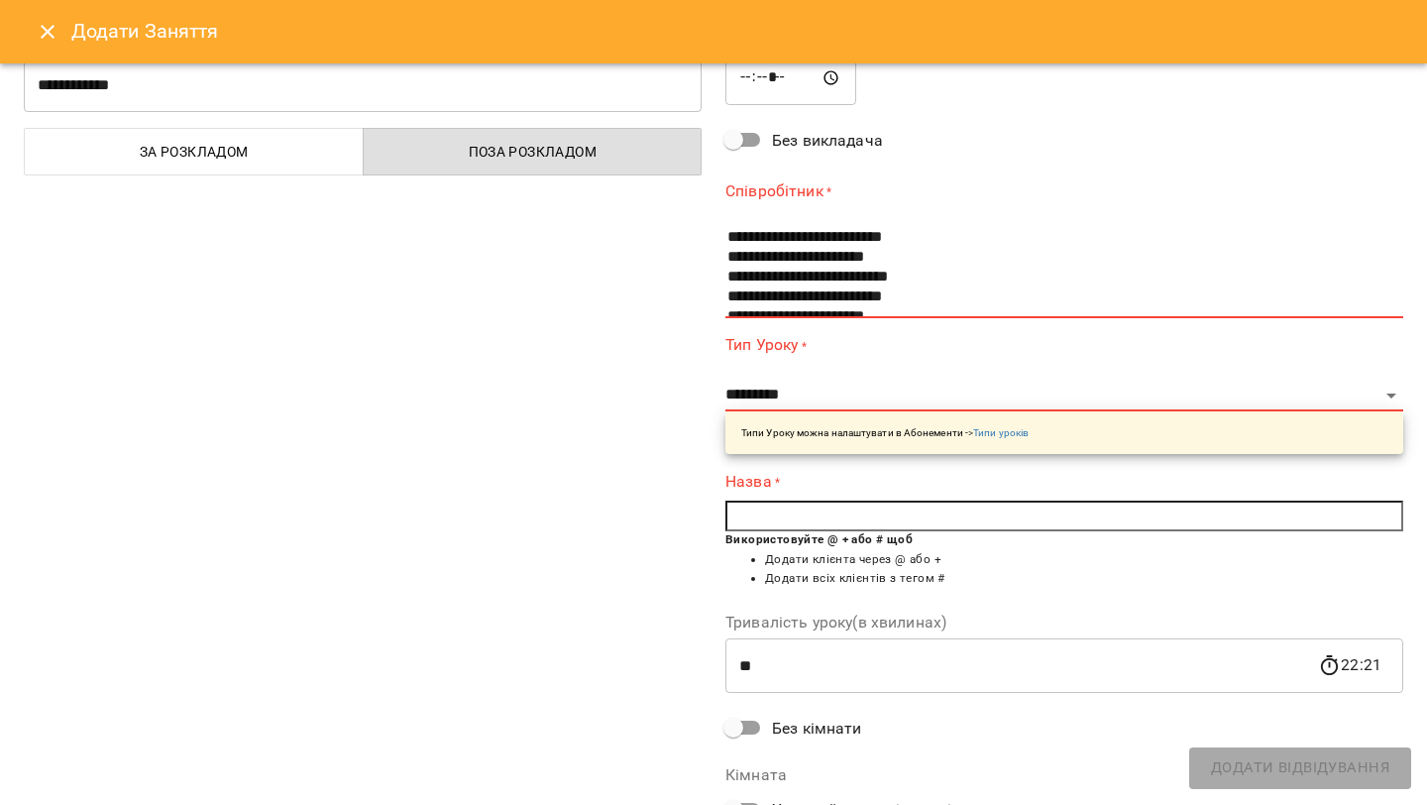
scroll to position [186, 0]
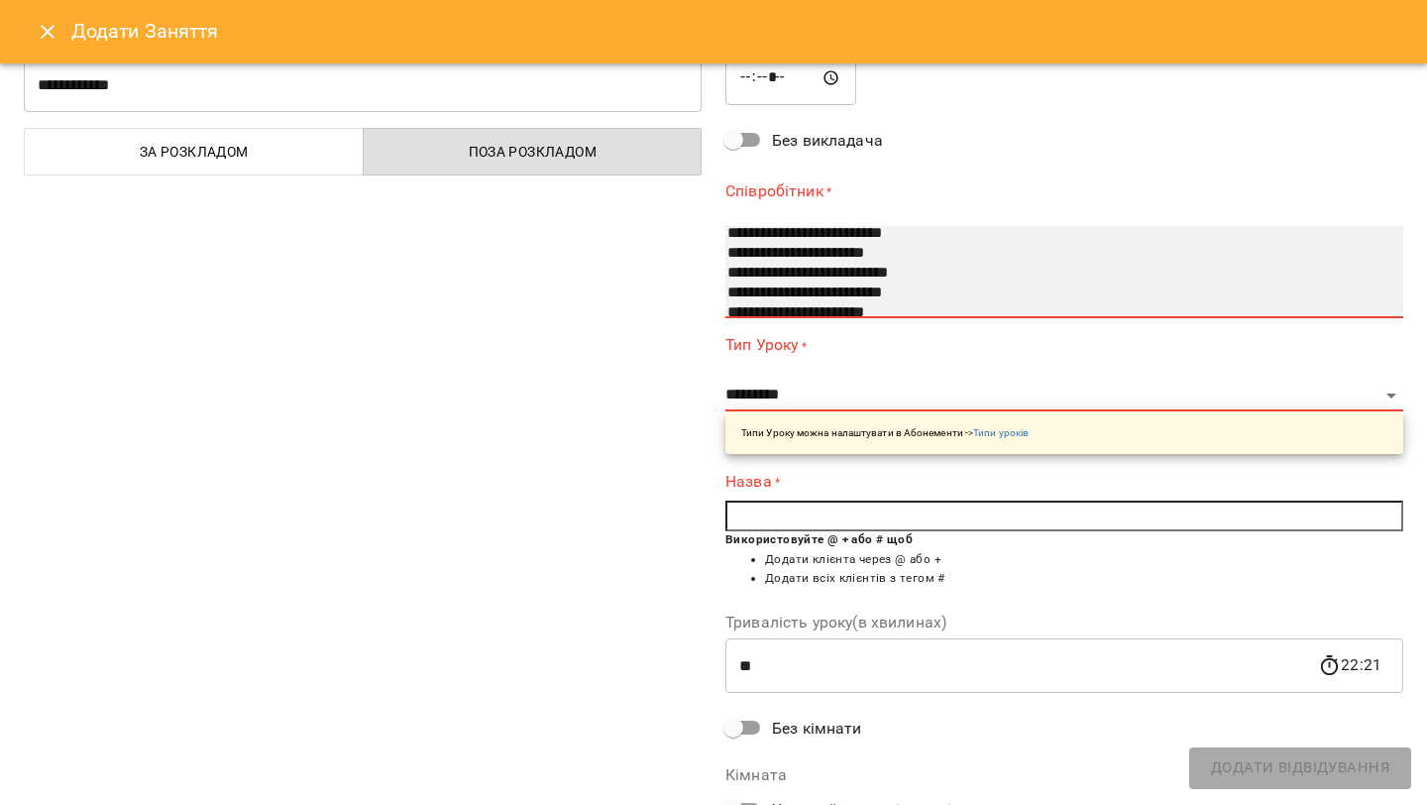
select select "**********"
click at [783, 266] on option "**********" at bounding box center [1052, 274] width 654 height 20
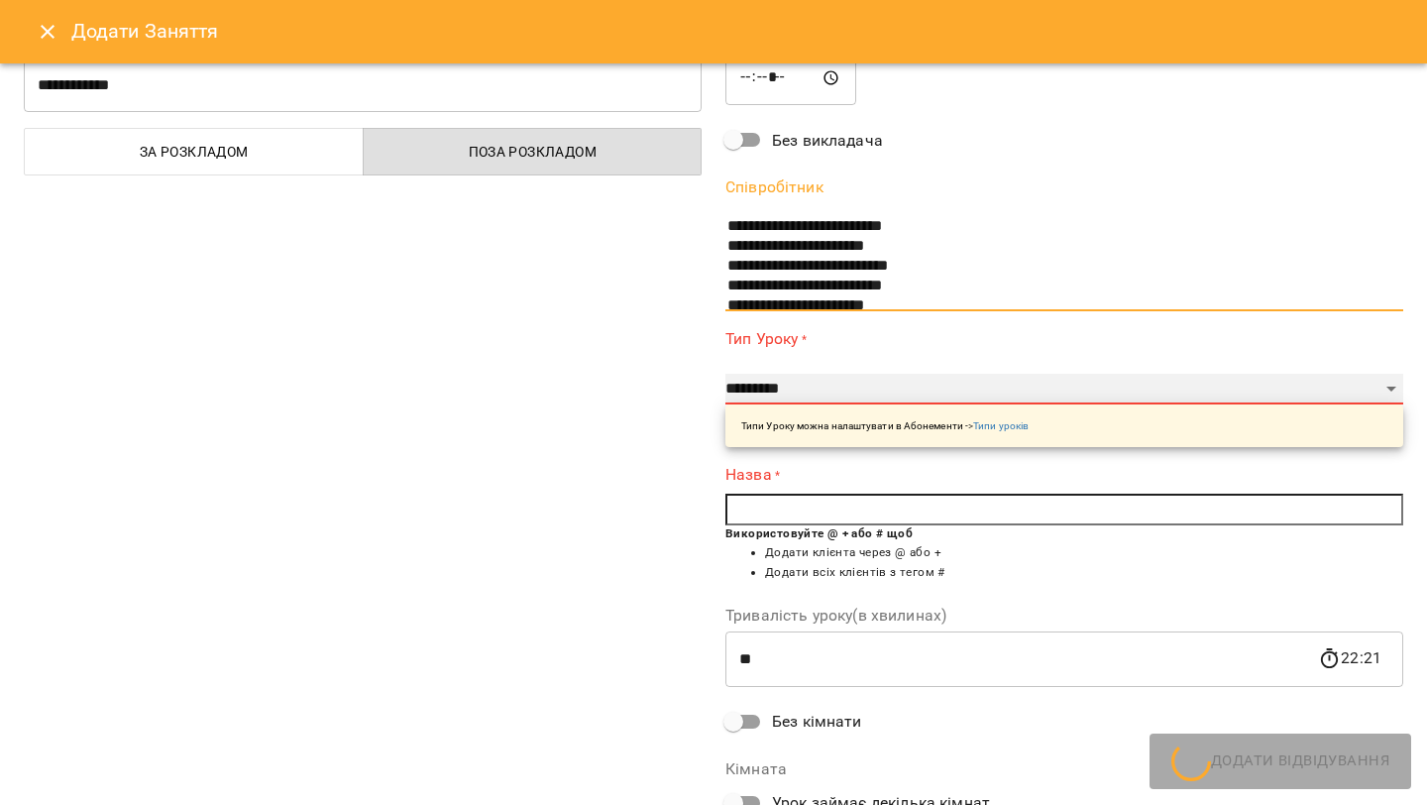
click at [759, 388] on select "**********" at bounding box center [1064, 390] width 678 height 32
select select "**********"
click at [725, 374] on select "**********" at bounding box center [1064, 390] width 678 height 32
type input "**"
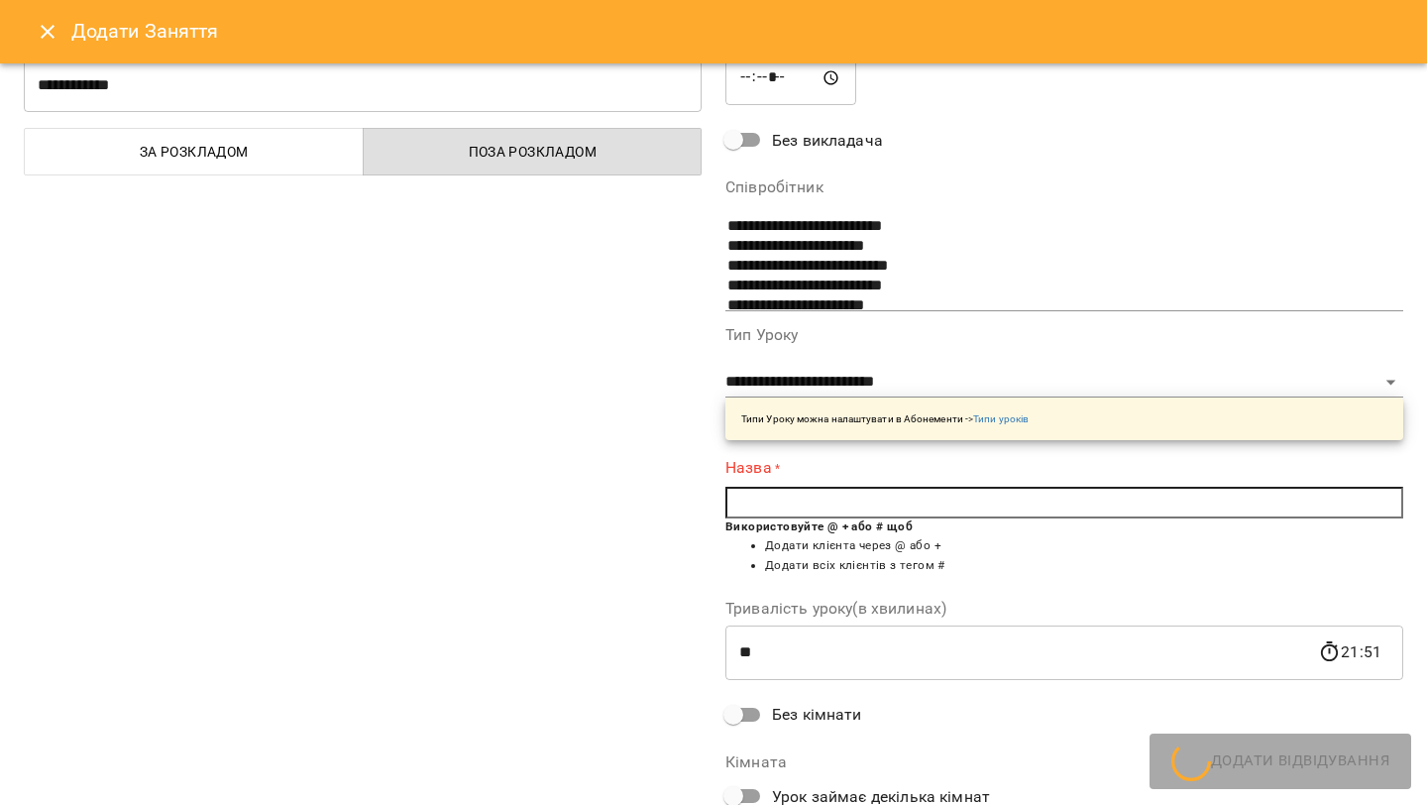
click at [761, 494] on input "text" at bounding box center [1064, 503] width 678 height 32
type input "*"
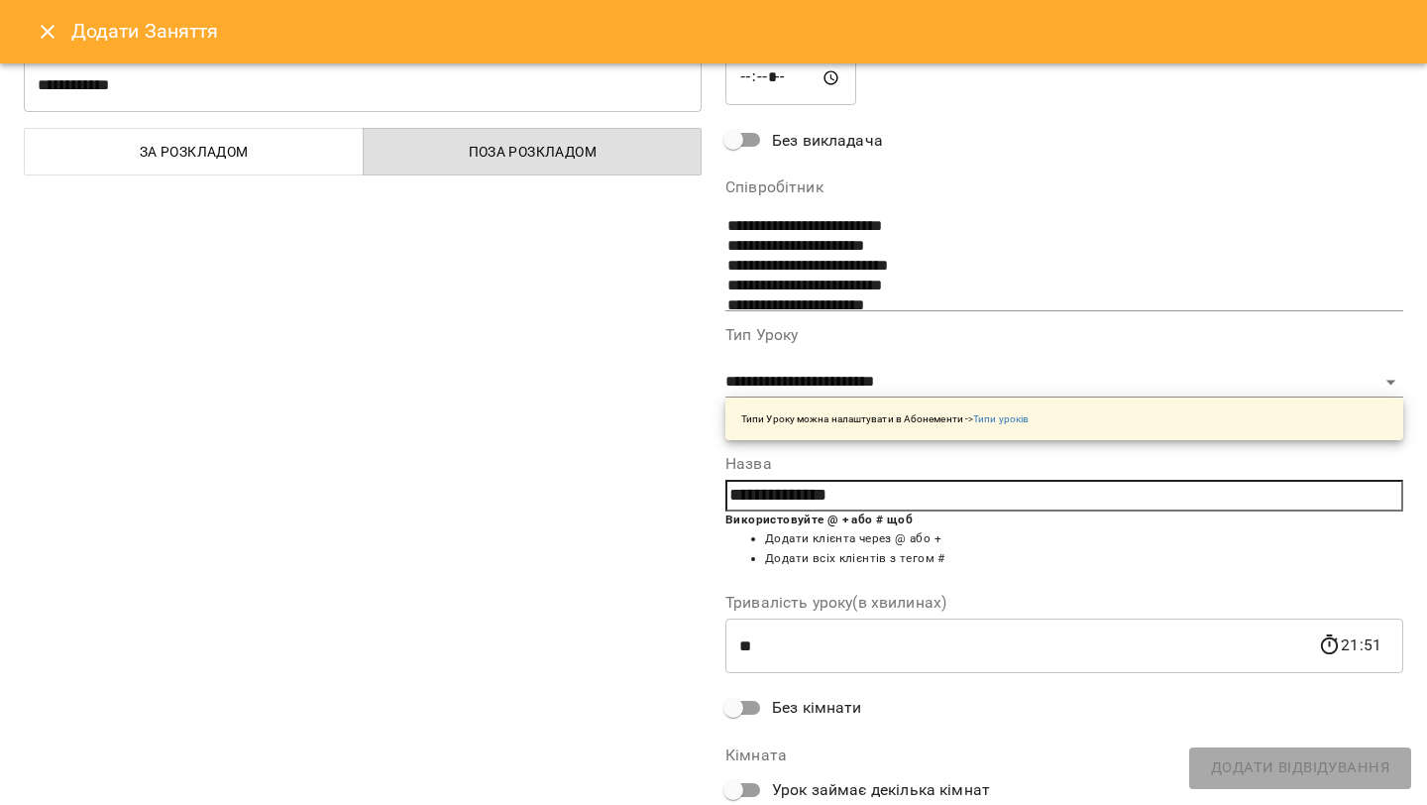
type input "**********"
click at [50, 45] on button "Close" at bounding box center [48, 32] width 48 height 48
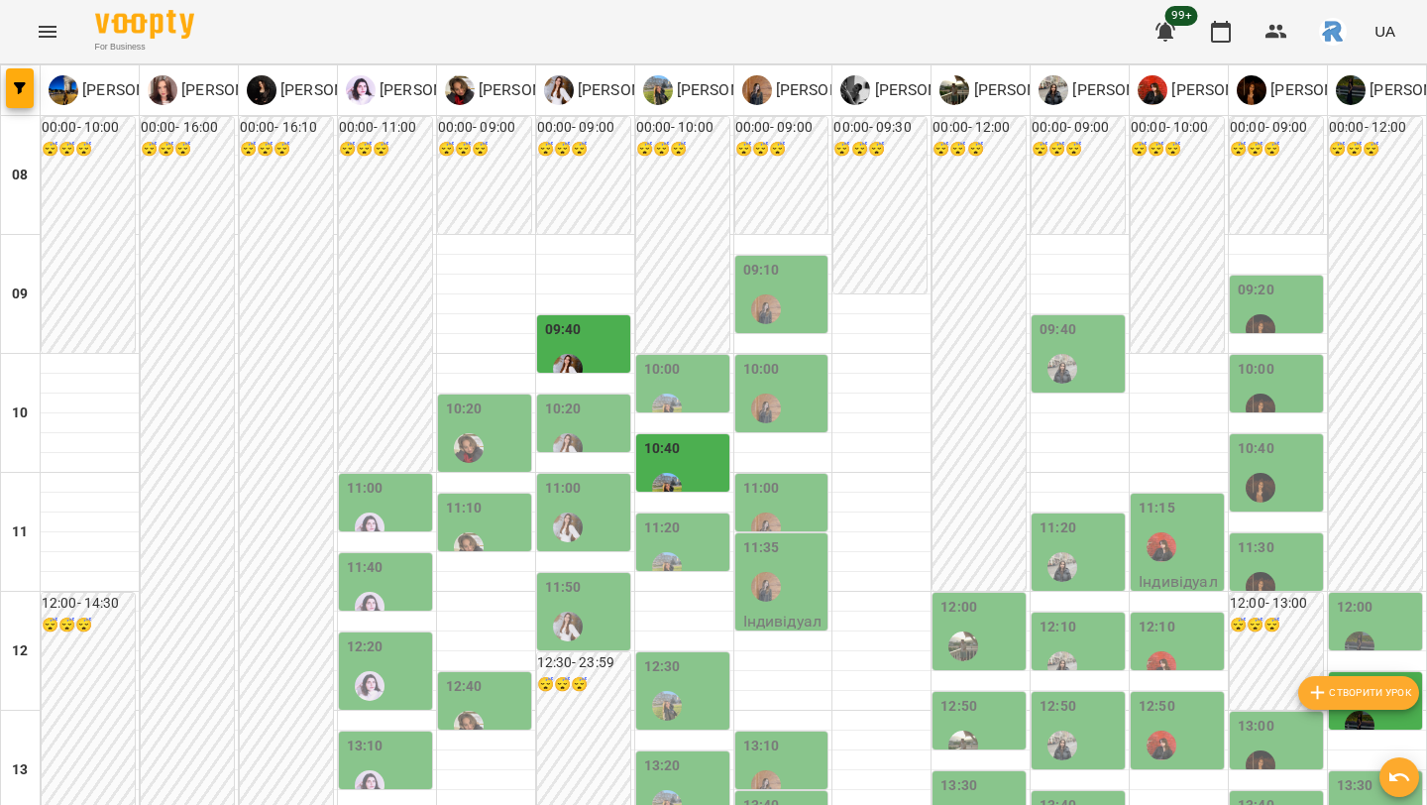
scroll to position [0, 0]
click at [1298, 676] on button "Створити урок" at bounding box center [1358, 693] width 121 height 34
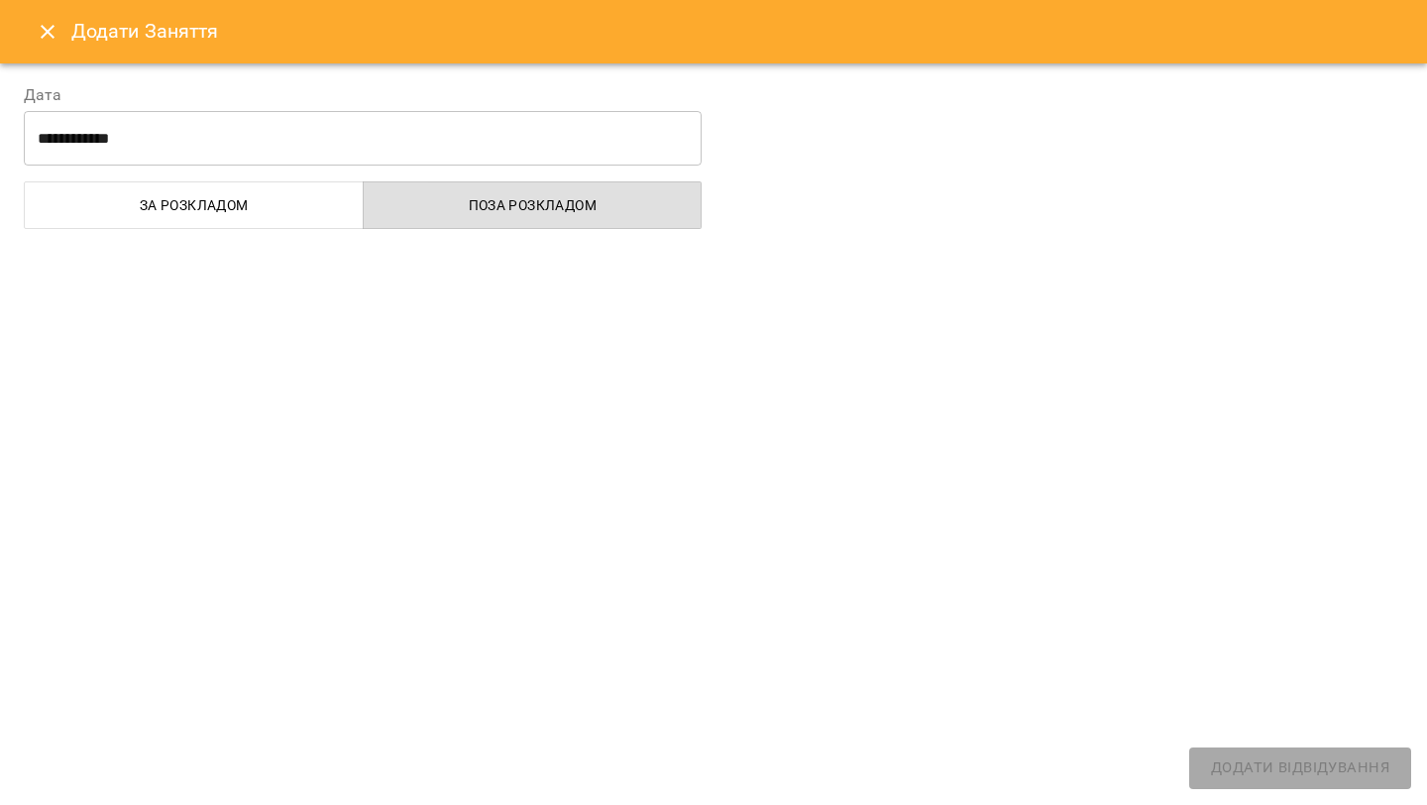
click at [60, 32] on button "Close" at bounding box center [48, 32] width 48 height 48
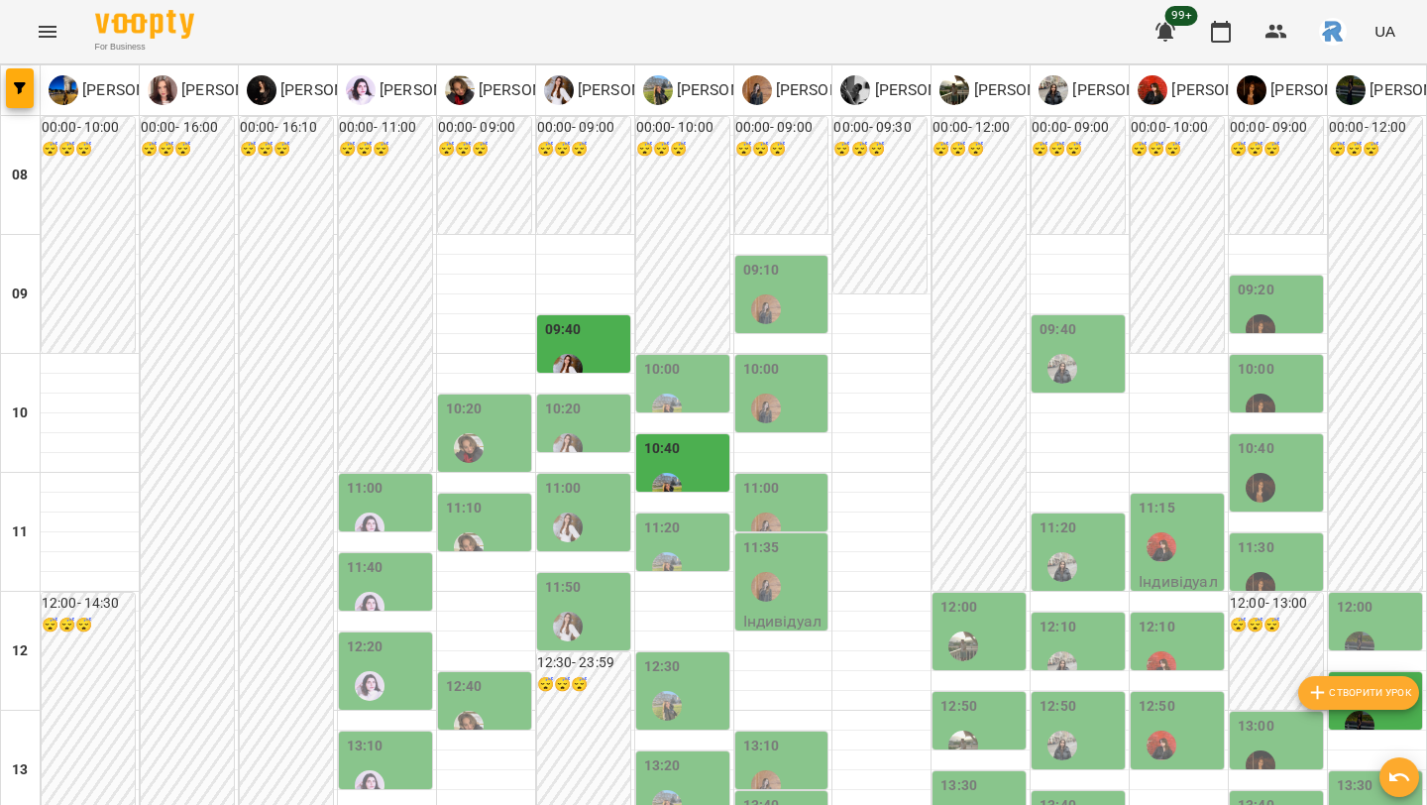
click at [30, 32] on button "Menu" at bounding box center [48, 32] width 48 height 48
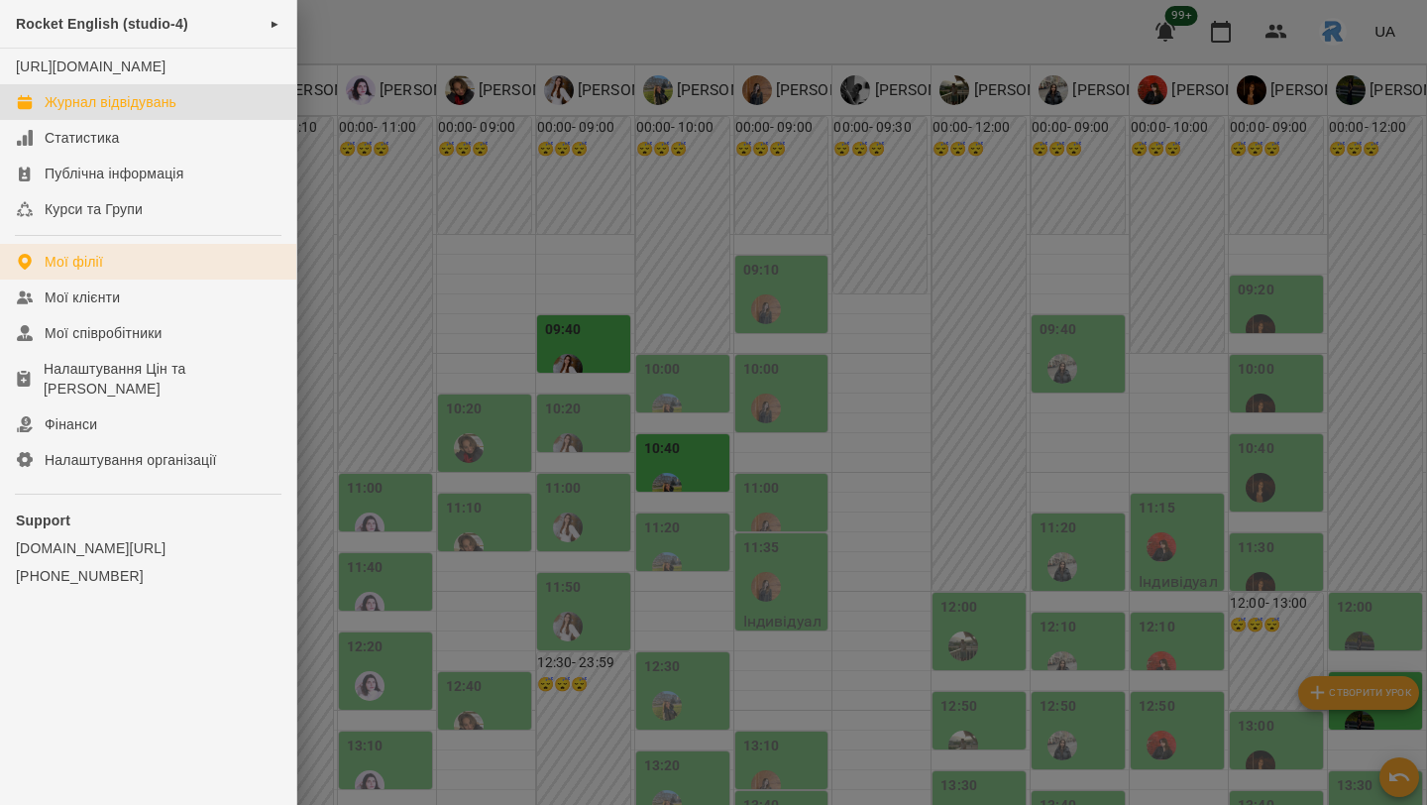
click at [51, 272] on div "Мої філії" at bounding box center [74, 262] width 58 height 20
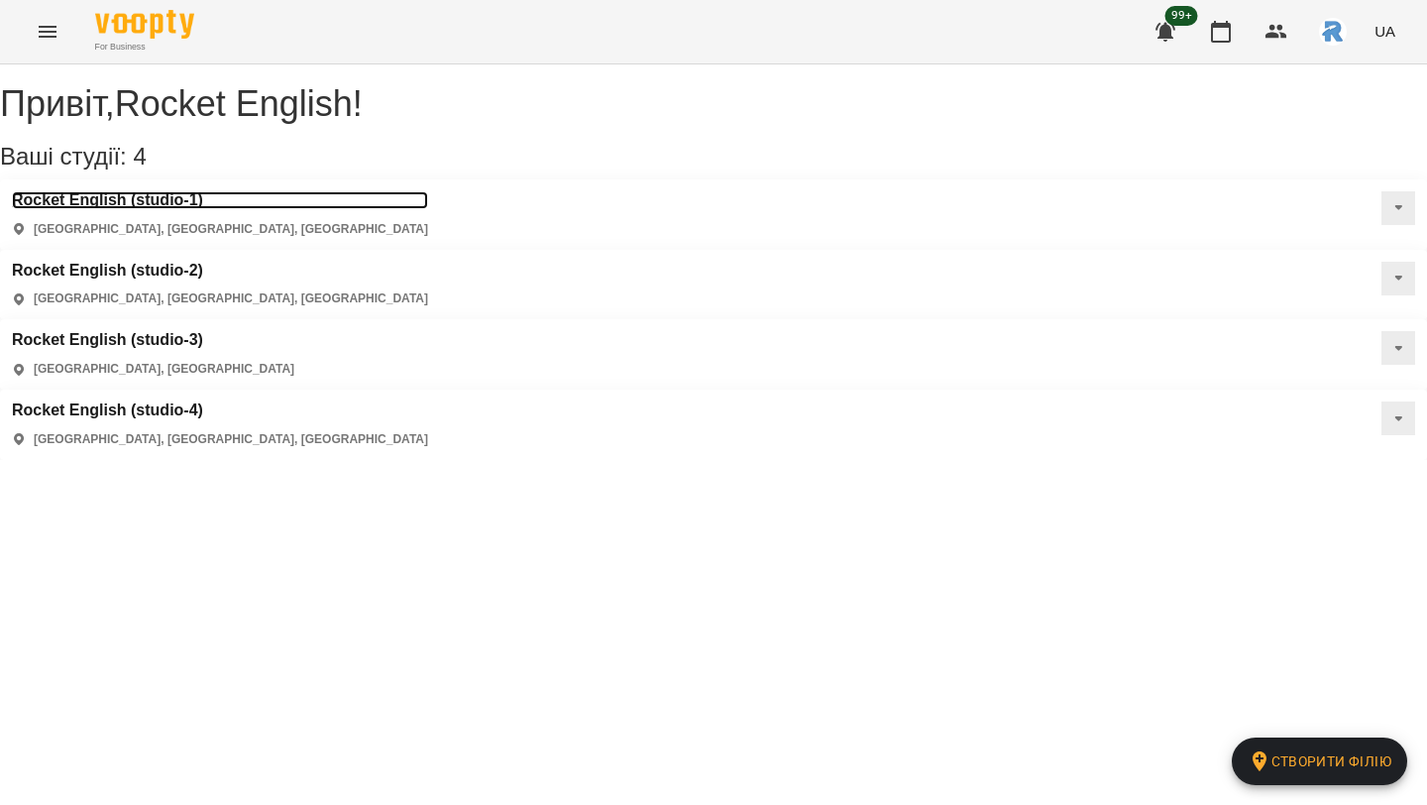
click at [143, 209] on h3 "Rocket English (studio-1)" at bounding box center [220, 200] width 416 height 18
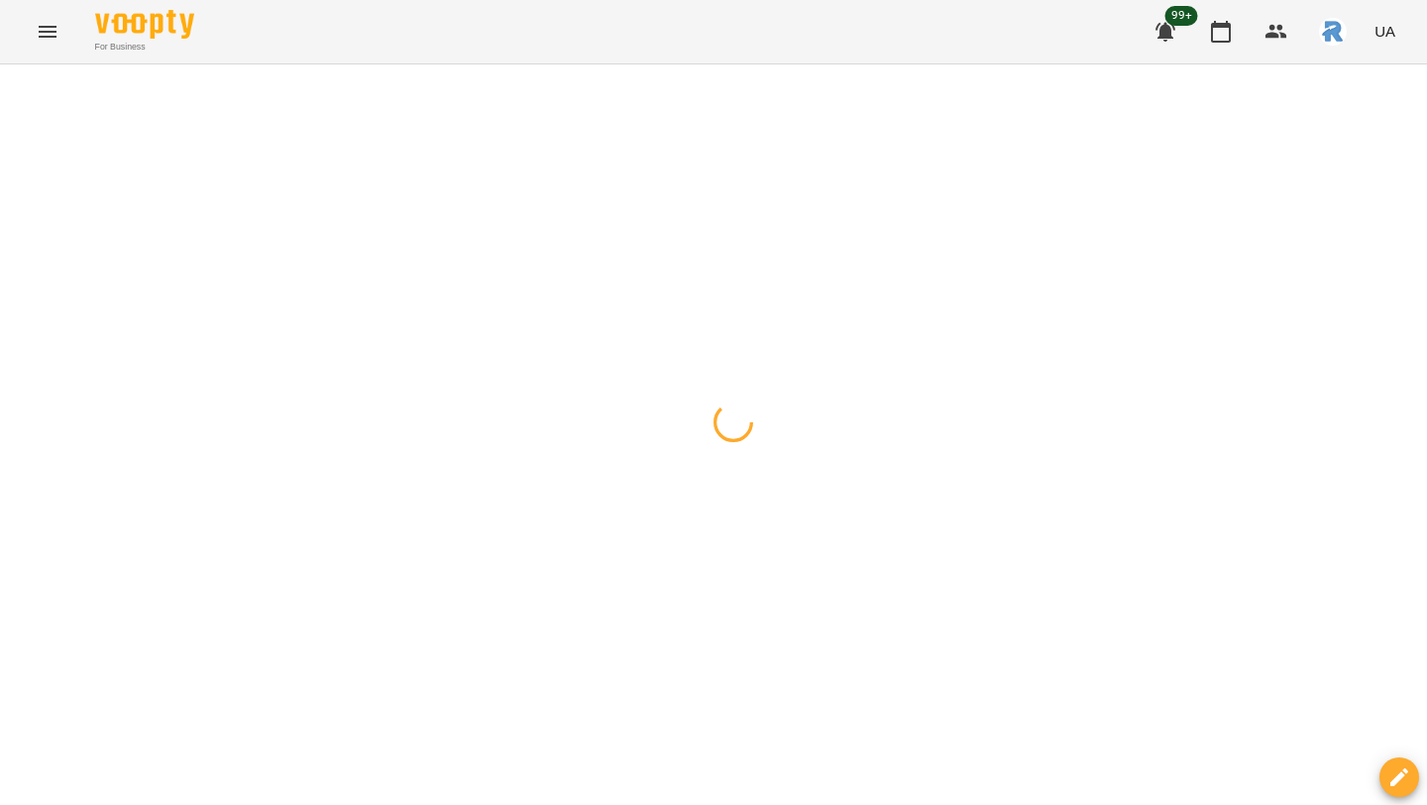
click at [16, 84] on icon "button" at bounding box center [20, 88] width 12 height 12
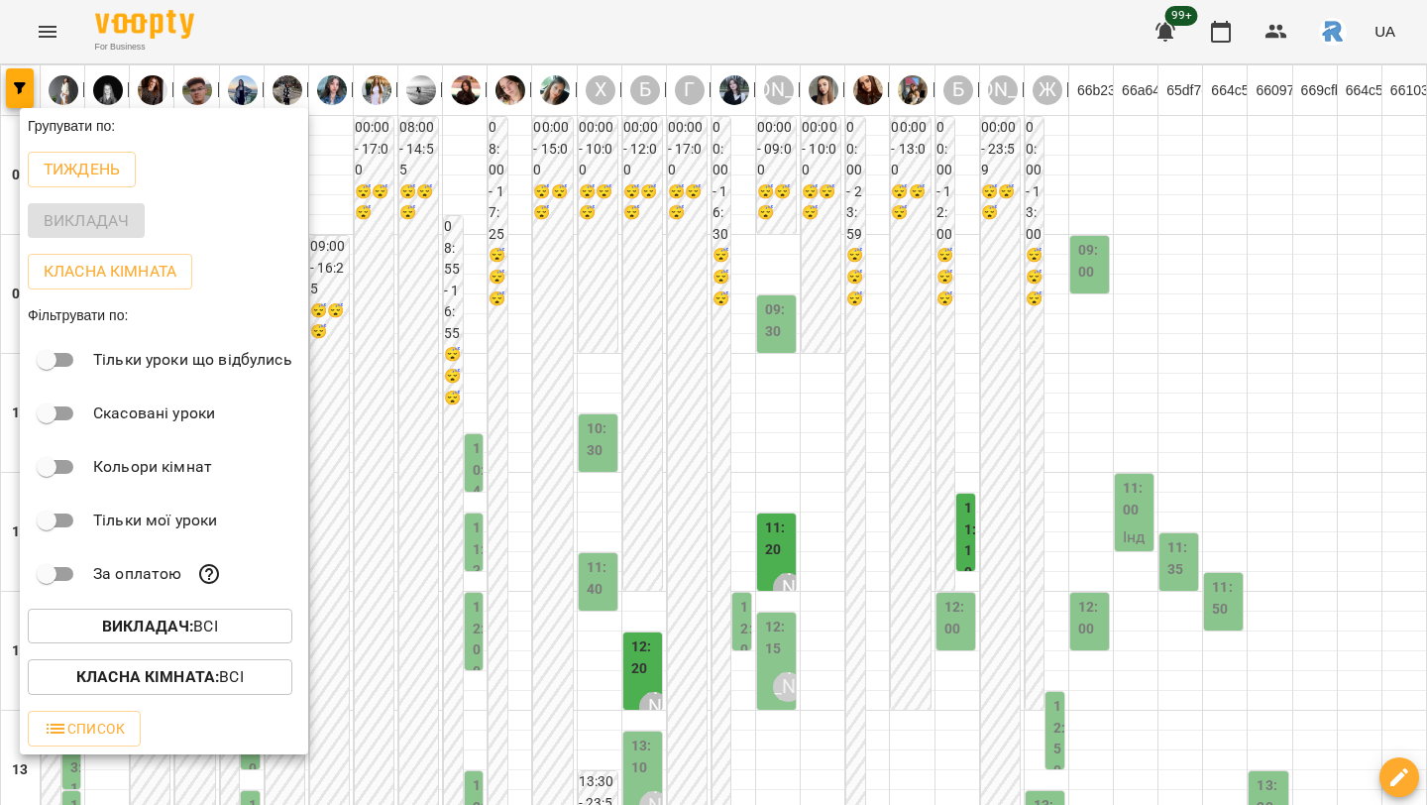
click at [130, 625] on b "Викладач :" at bounding box center [147, 625] width 91 height 19
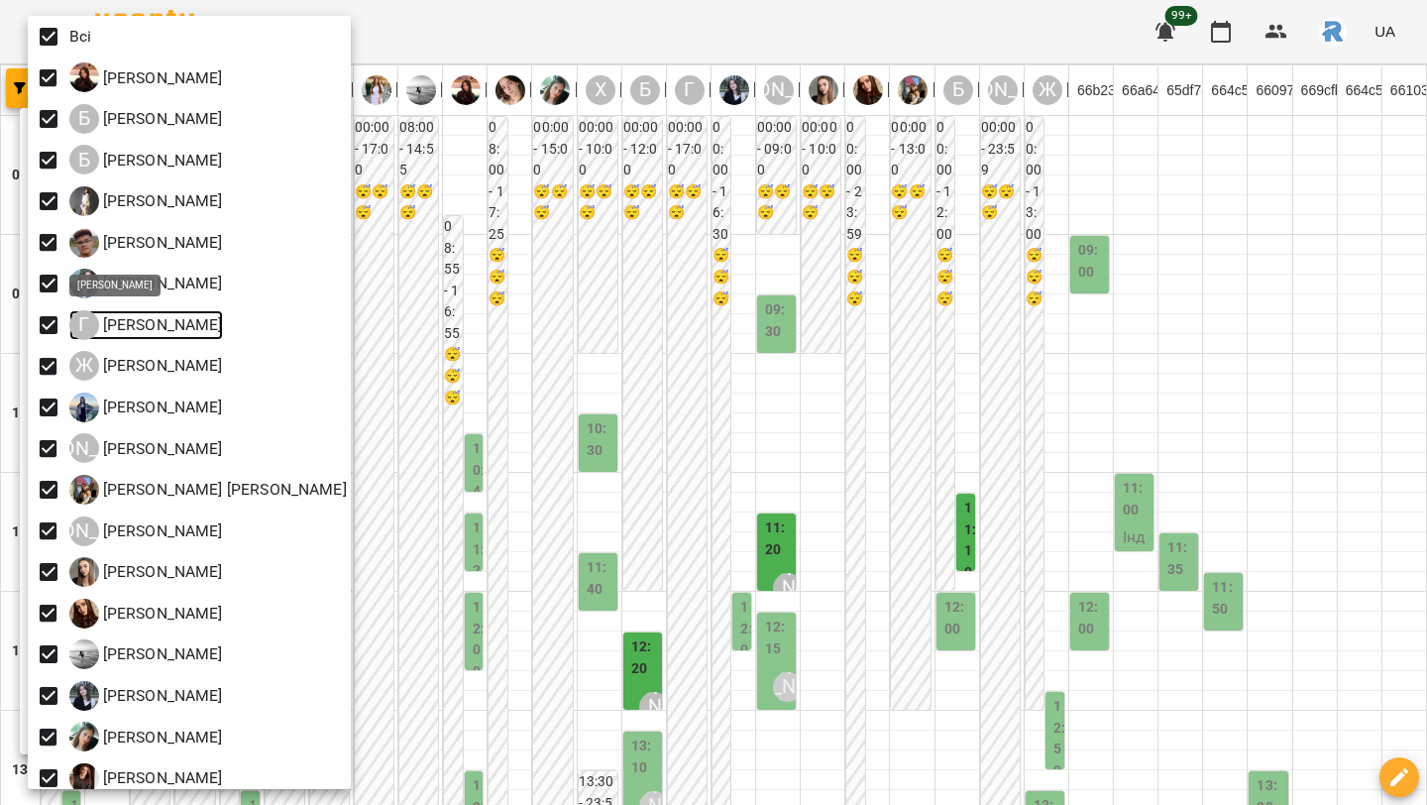
click at [153, 321] on p "Гринчак Христина Іванівна" at bounding box center [161, 325] width 124 height 24
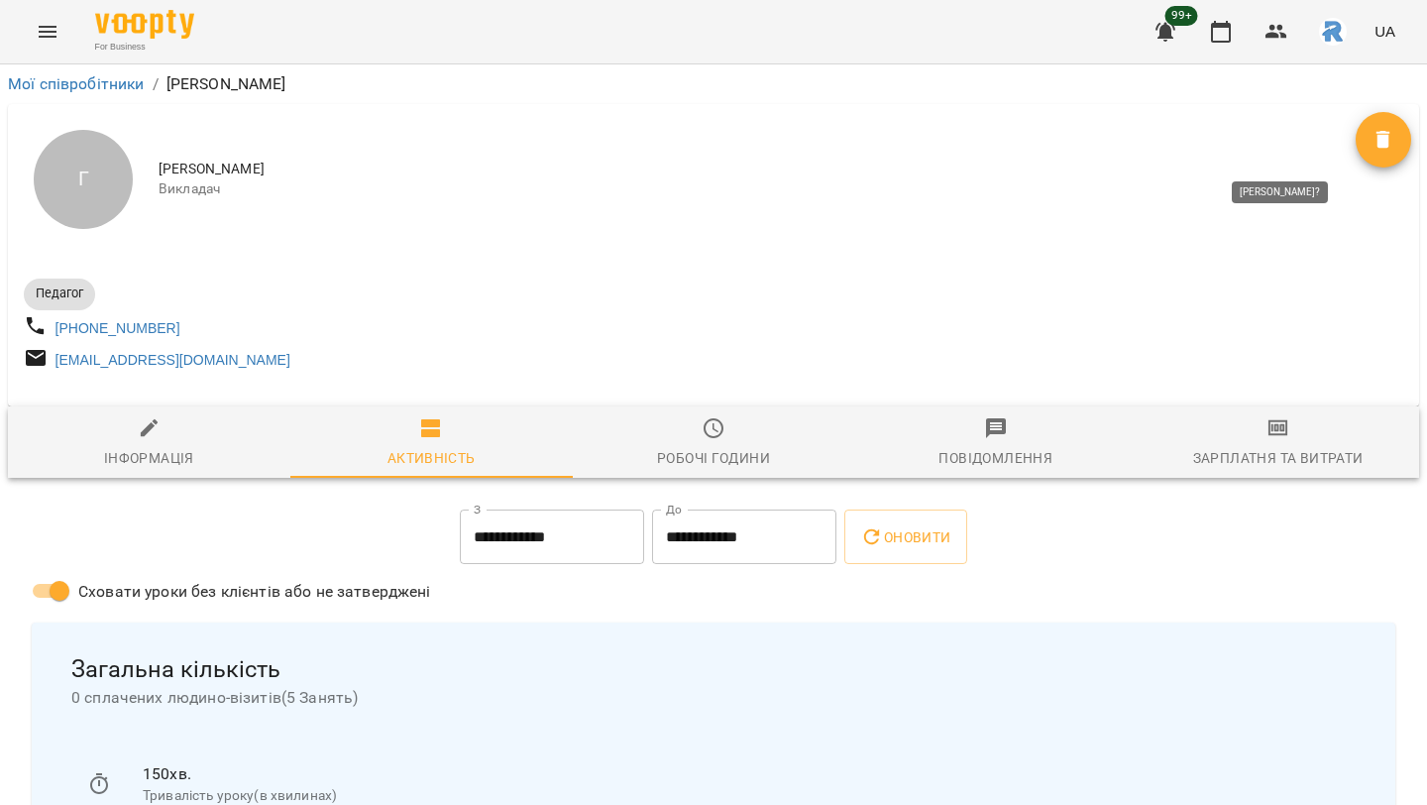
click at [1364, 134] on span "Видалити" at bounding box center [1384, 140] width 56 height 24
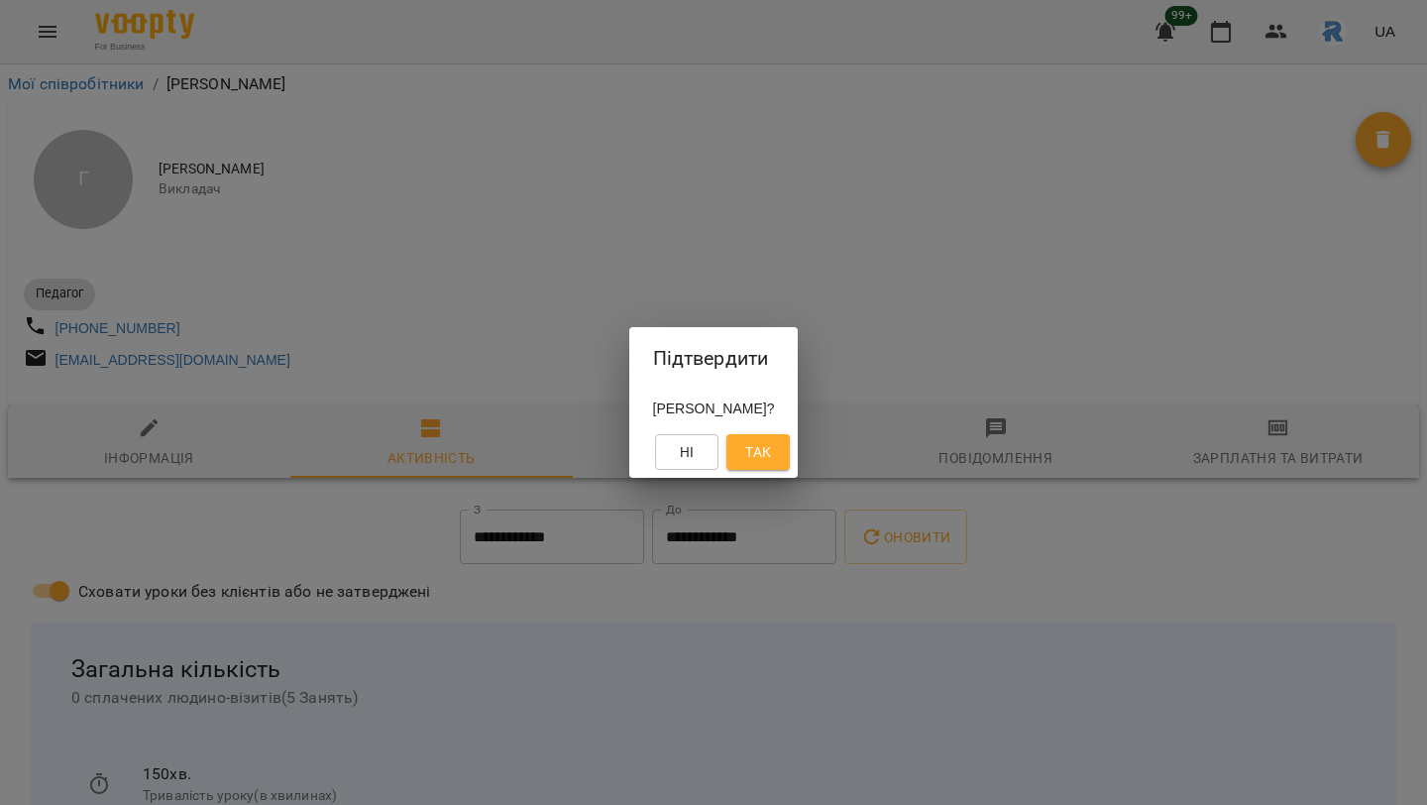
click at [771, 460] on span "Так" at bounding box center [758, 452] width 26 height 24
